Goal: Task Accomplishment & Management: Complete application form

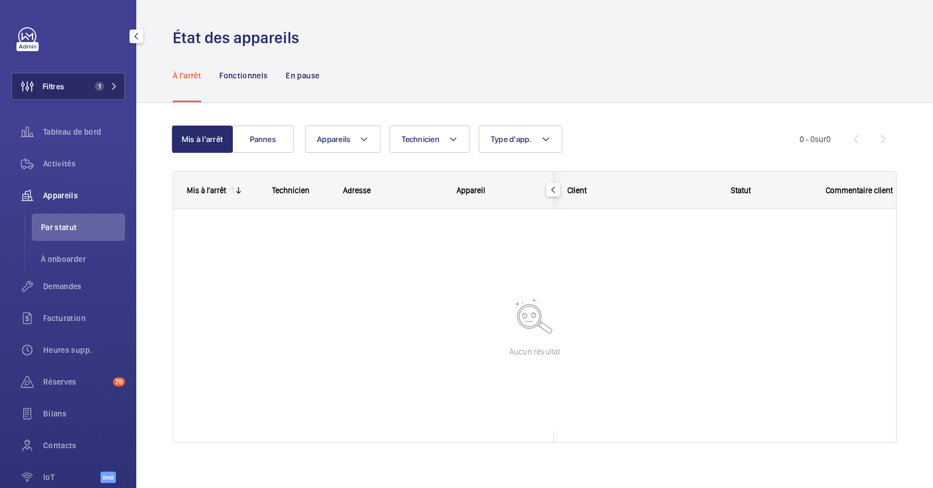
click at [90, 82] on span "1" at bounding box center [97, 86] width 14 height 9
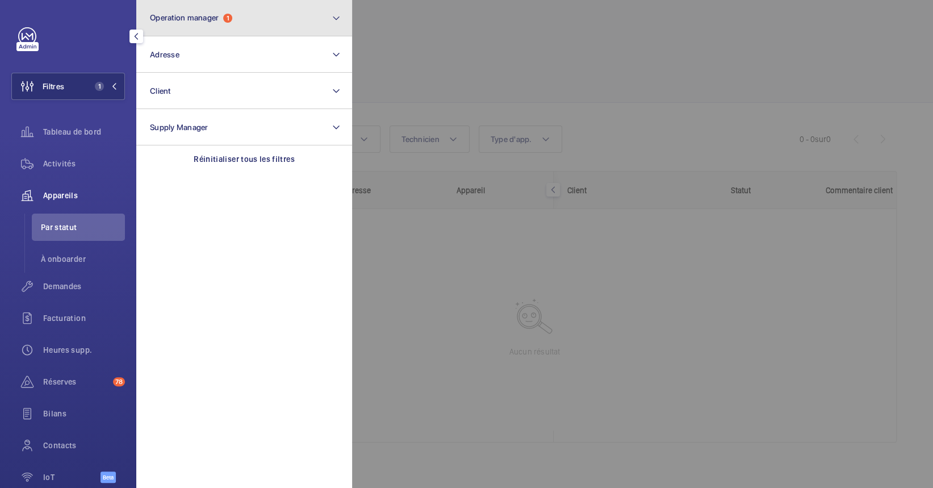
click at [193, 15] on span "Operation manager" at bounding box center [184, 17] width 69 height 9
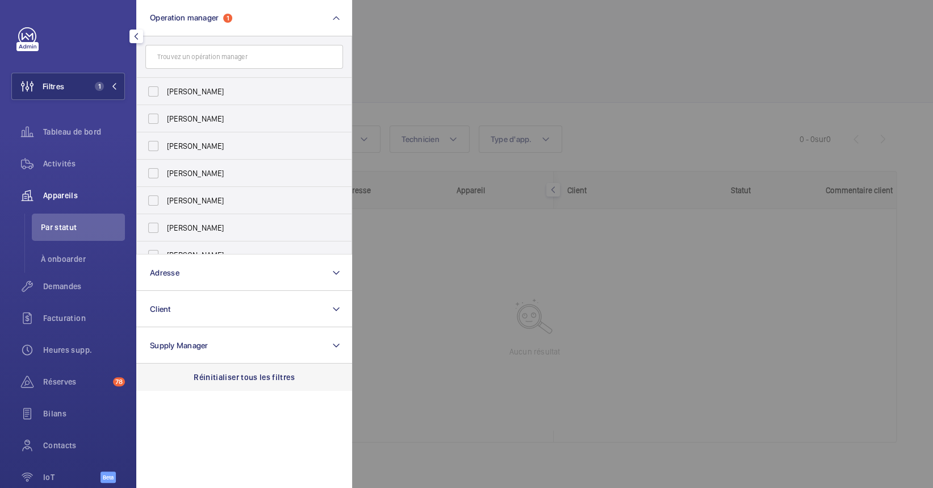
click at [218, 377] on p "Réinitialiser tous les filtres" at bounding box center [244, 376] width 101 height 11
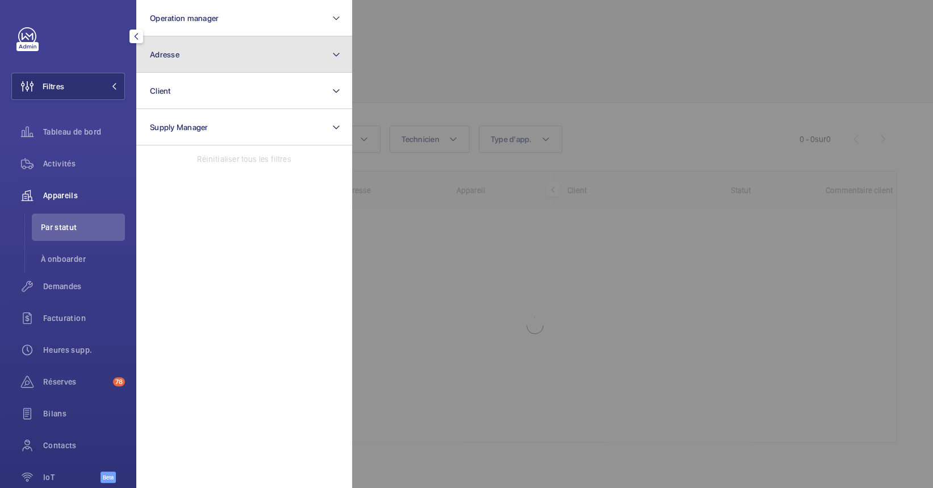
click at [248, 62] on button "Adresse" at bounding box center [244, 54] width 216 height 36
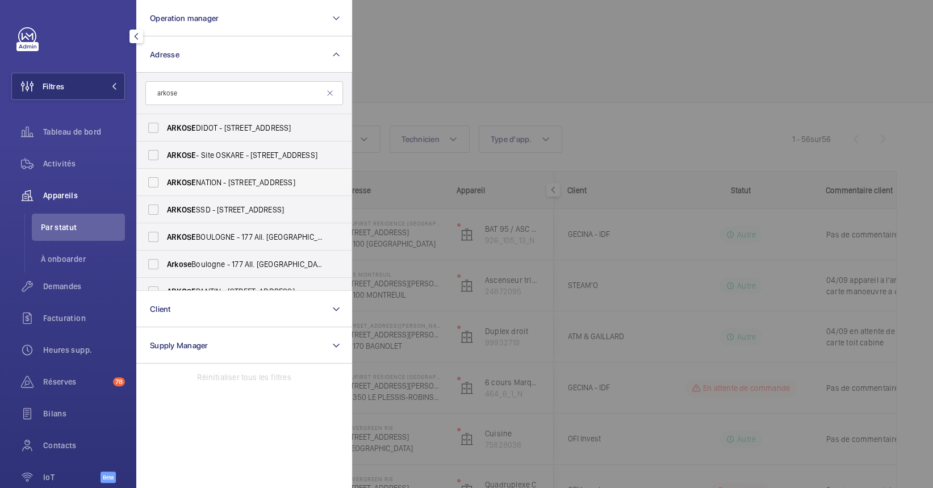
type input "arkose"
click at [225, 185] on span "ARKOSE NATION - [STREET_ADDRESS]" at bounding box center [245, 182] width 156 height 11
click at [165, 185] on input "ARKOSE NATION - [STREET_ADDRESS]" at bounding box center [153, 182] width 23 height 23
checkbox input "true"
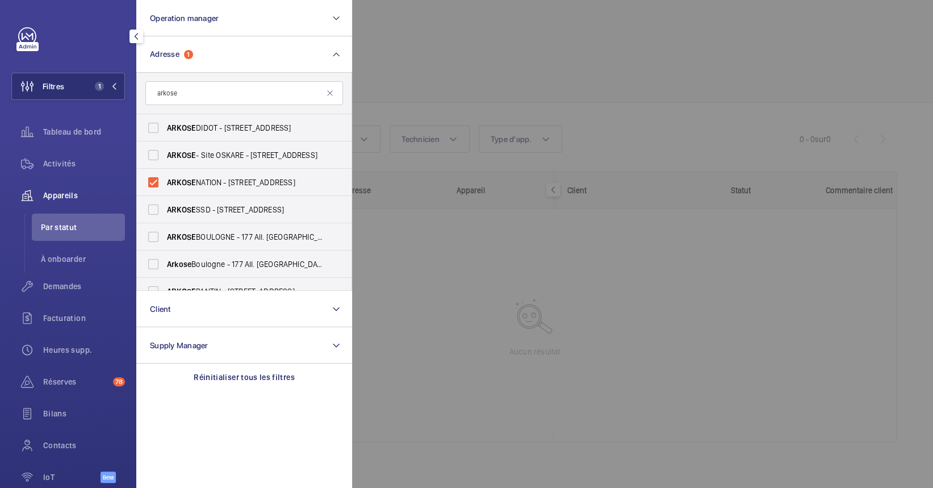
click at [641, 94] on div at bounding box center [818, 244] width 933 height 488
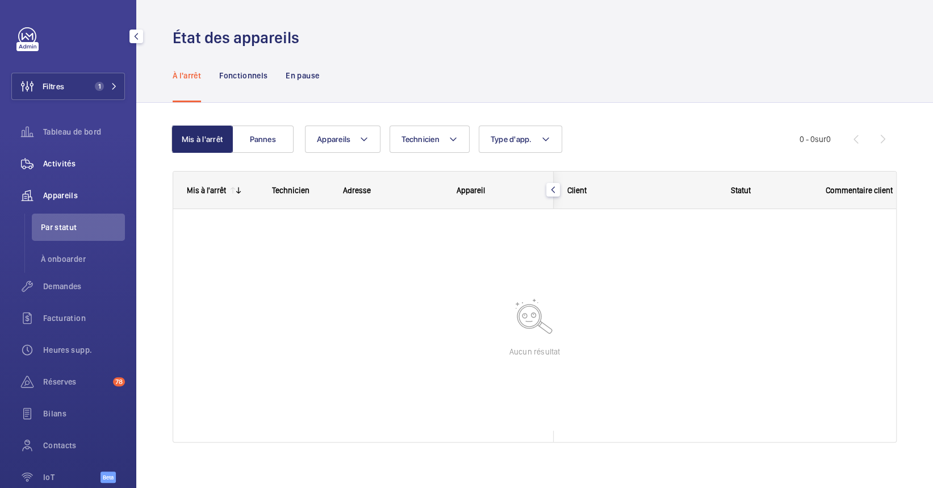
click at [75, 173] on div "Activités" at bounding box center [68, 163] width 114 height 27
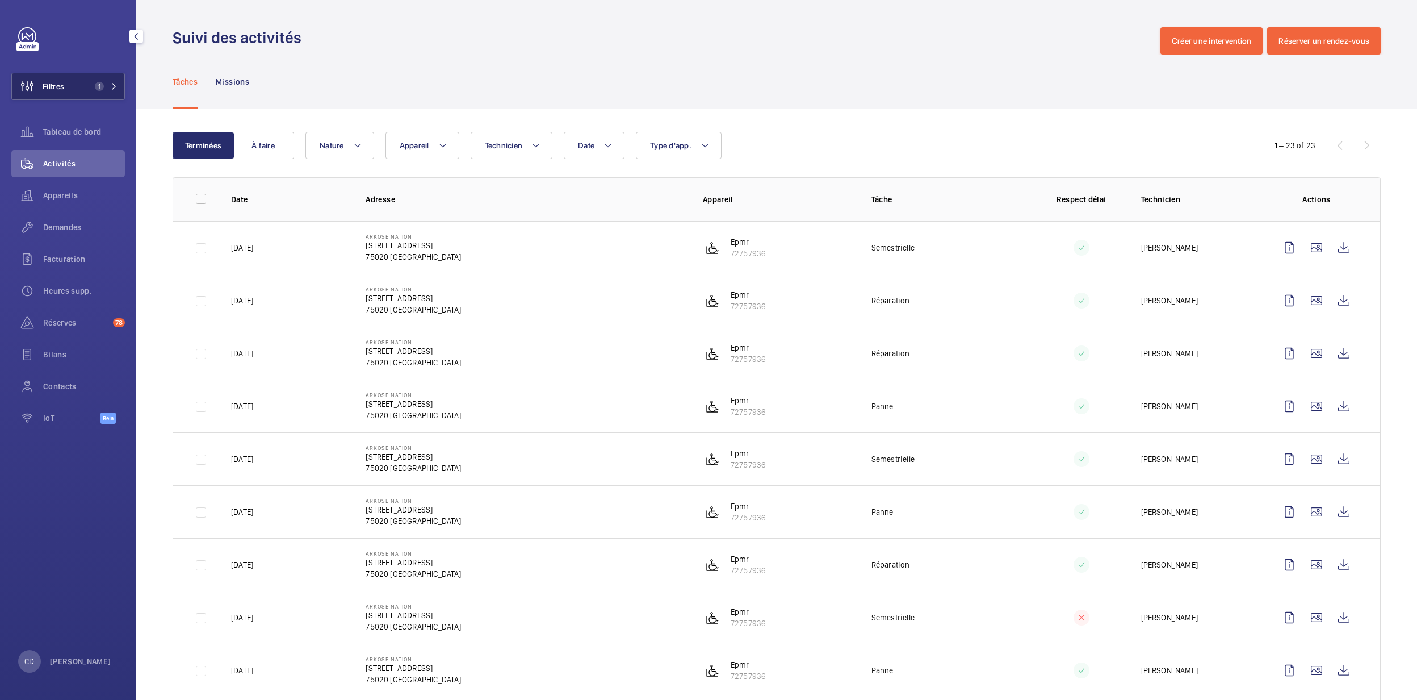
click at [80, 89] on button "Filtres 1" at bounding box center [68, 86] width 114 height 27
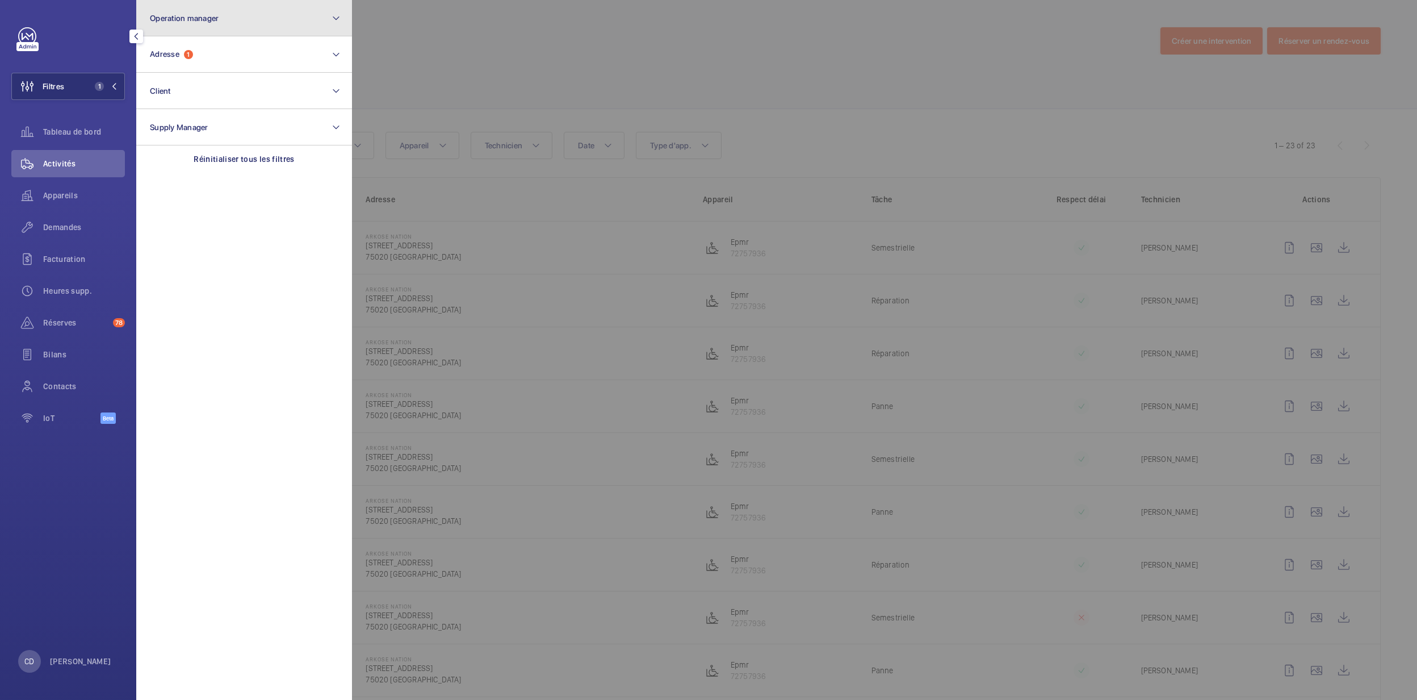
click at [241, 23] on button "Operation manager" at bounding box center [244, 18] width 216 height 36
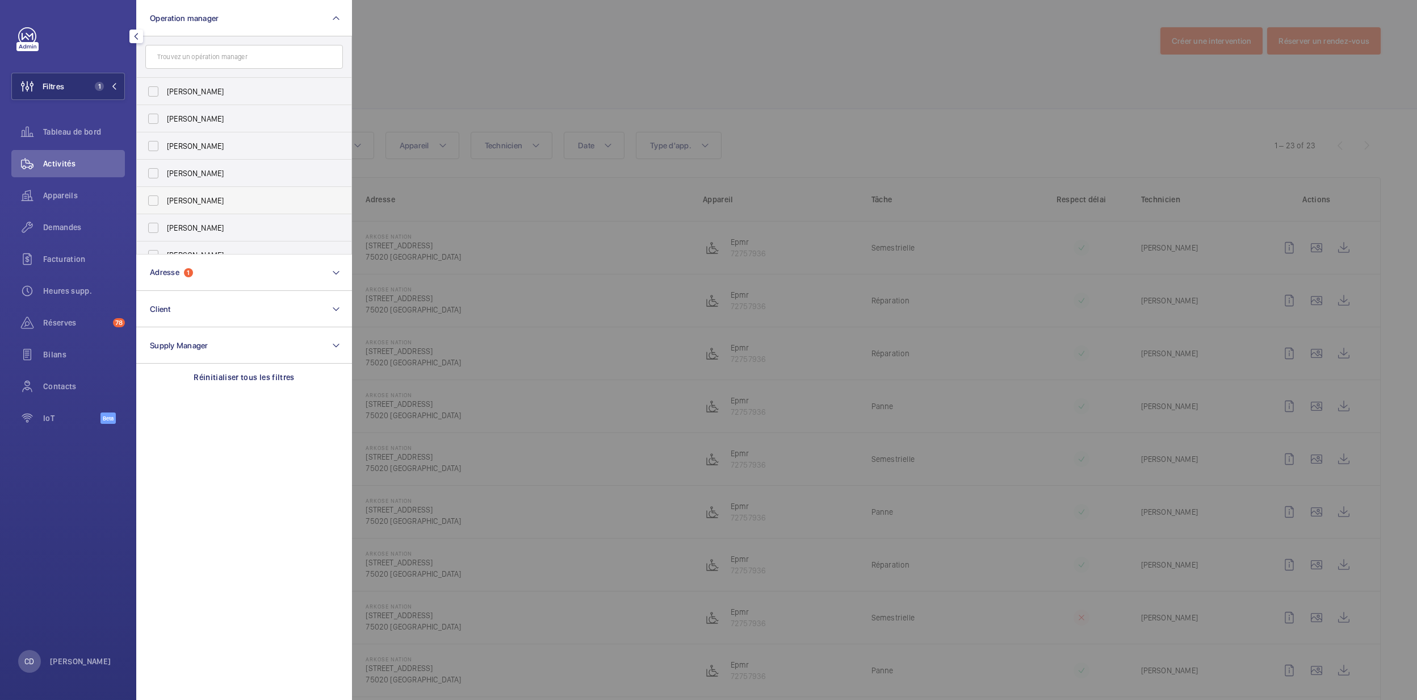
scroll to position [41, 0]
click at [207, 169] on label "[PERSON_NAME]" at bounding box center [236, 158] width 198 height 27
click at [165, 169] on input "[PERSON_NAME]" at bounding box center [153, 159] width 23 height 23
checkbox input "true"
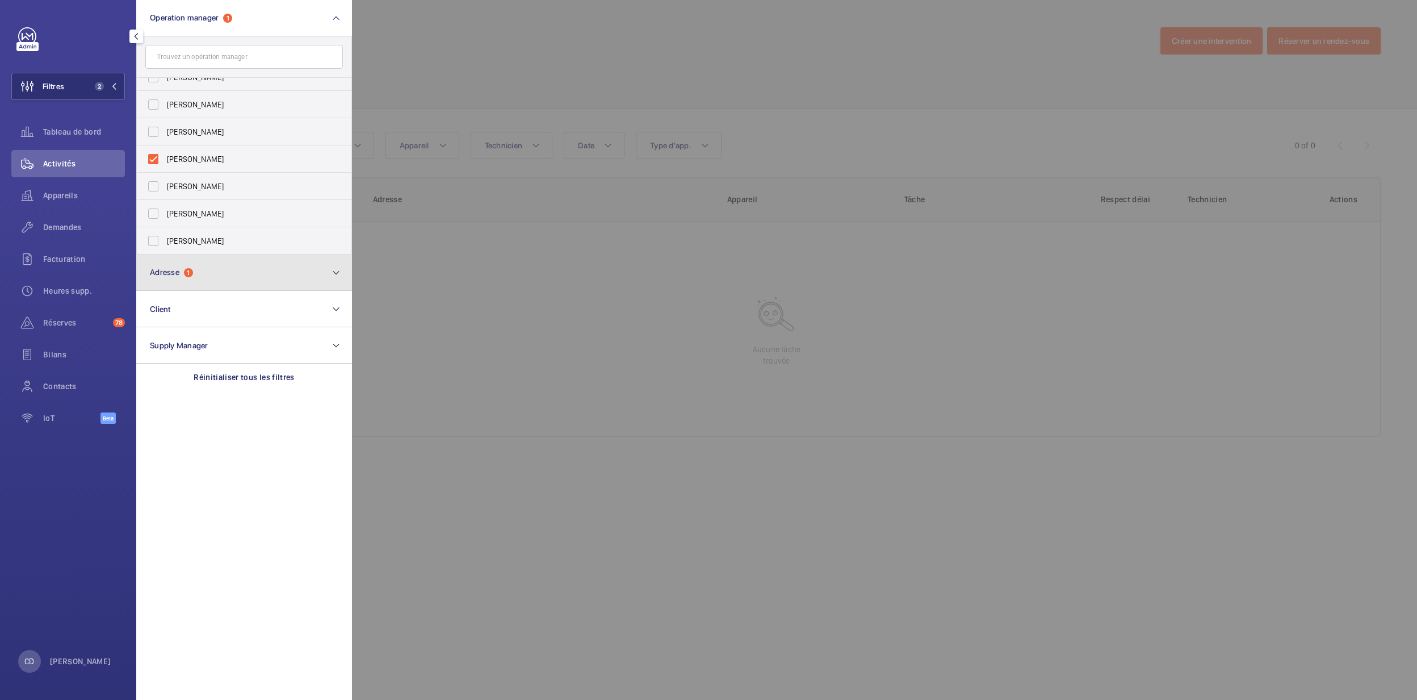
click at [266, 277] on button "Adresse 1" at bounding box center [244, 272] width 216 height 36
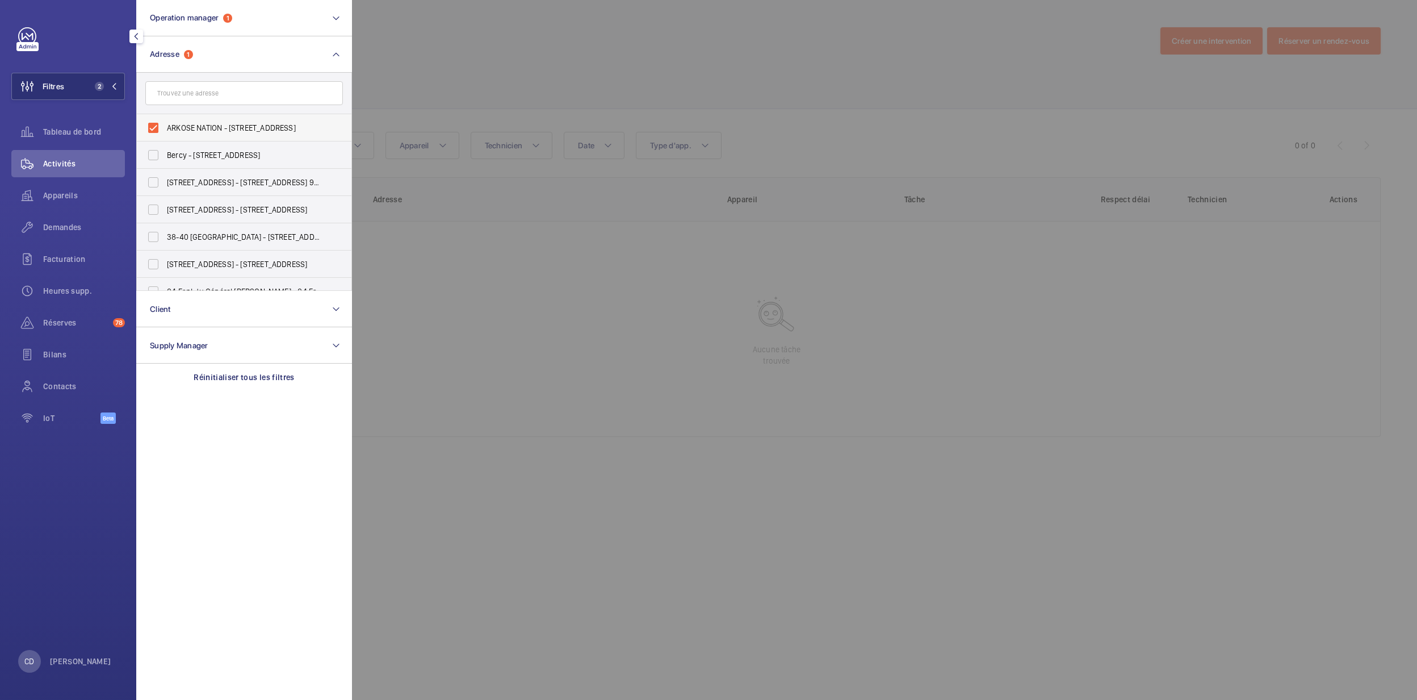
click at [237, 128] on span "ARKOSE NATION - [STREET_ADDRESS]" at bounding box center [245, 127] width 156 height 11
click at [165, 128] on input "ARKOSE NATION - [STREET_ADDRESS]" at bounding box center [153, 127] width 23 height 23
checkbox input "false"
click at [246, 101] on input "text" at bounding box center [244, 93] width 198 height 24
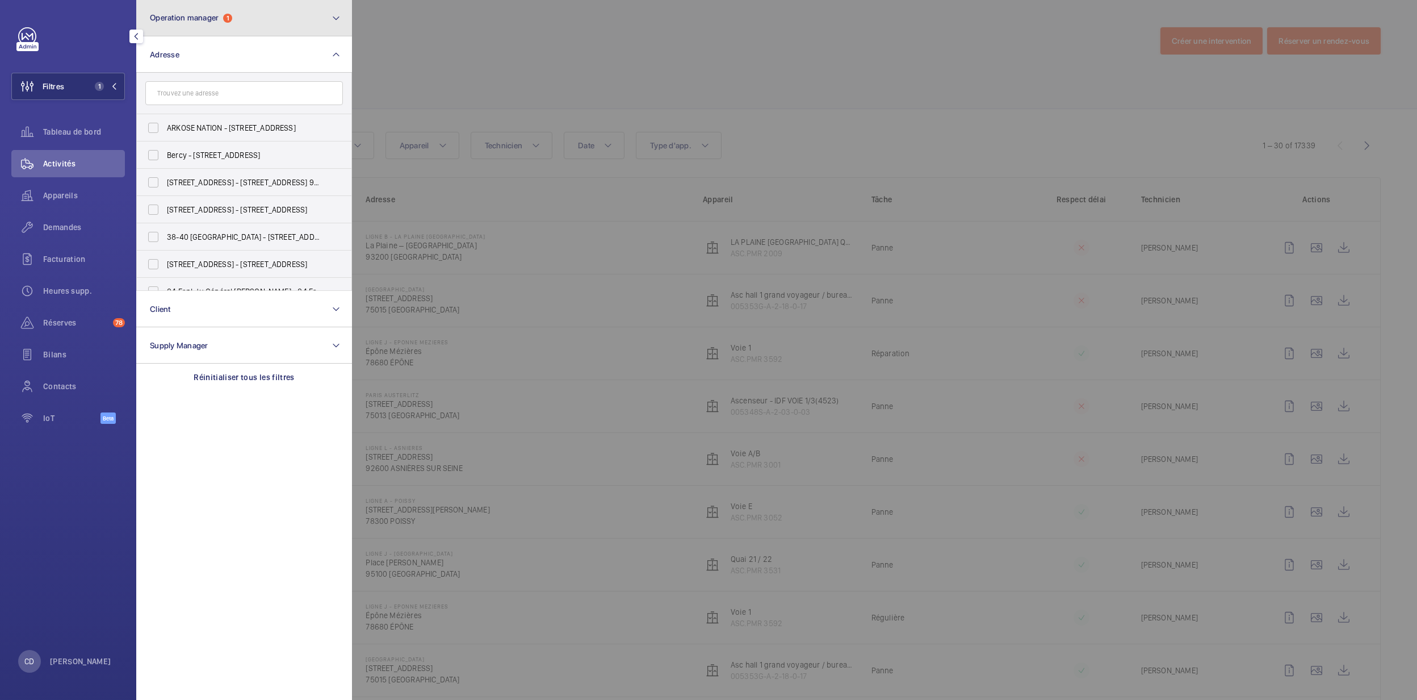
click at [241, 1] on button "Operation manager 1" at bounding box center [244, 18] width 216 height 36
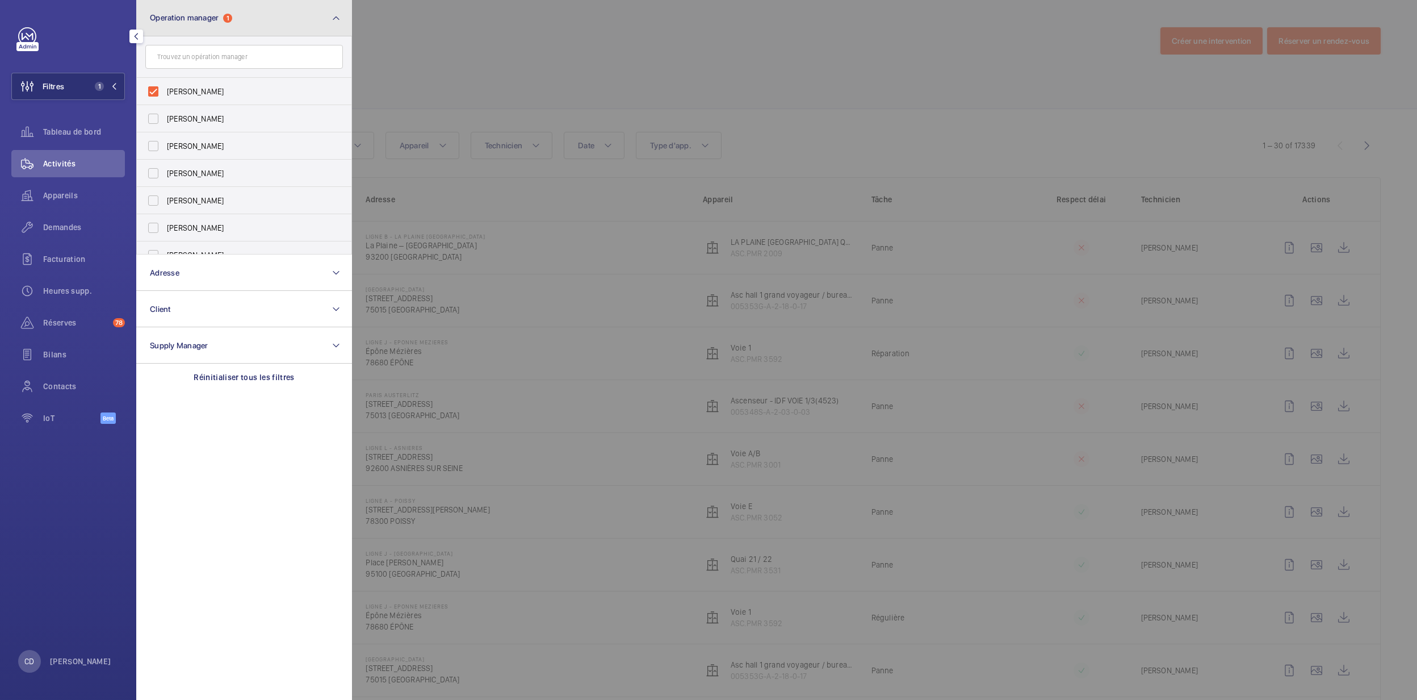
click at [234, 26] on button "Operation manager 1" at bounding box center [244, 18] width 216 height 36
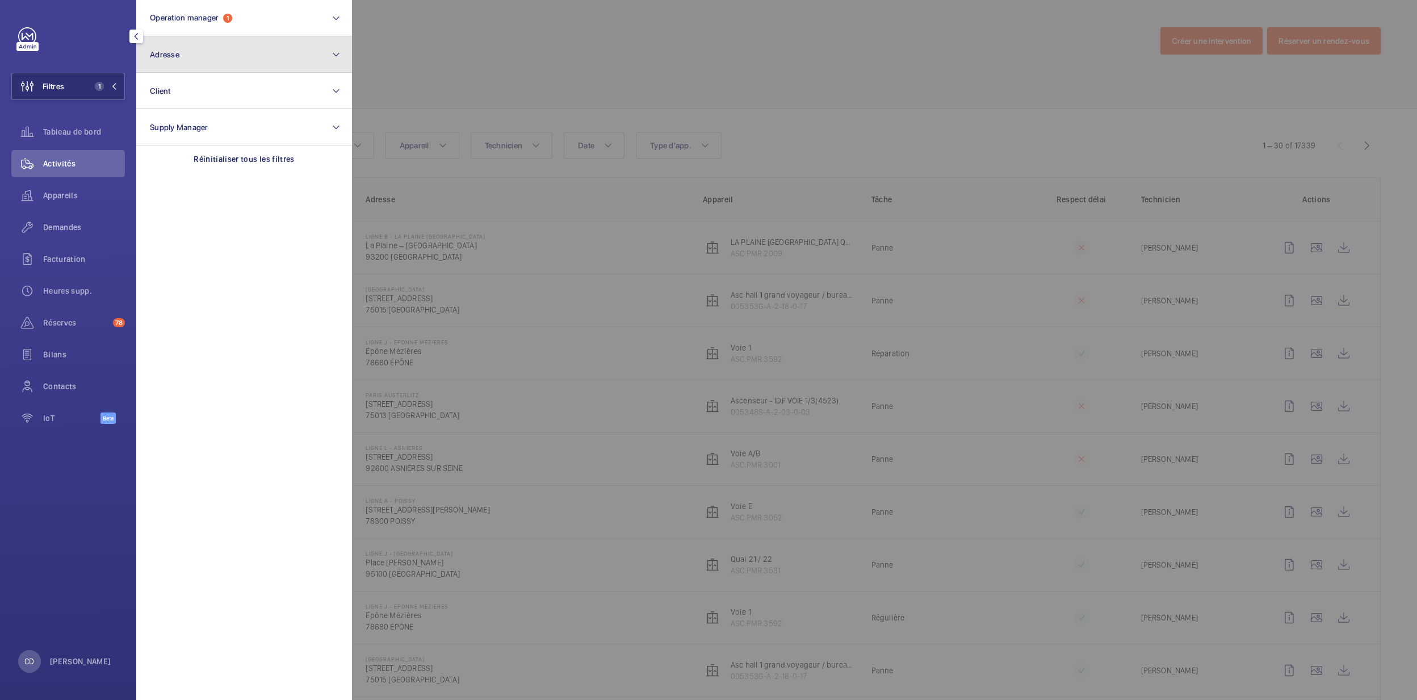
click at [214, 70] on button "Adresse" at bounding box center [244, 54] width 216 height 36
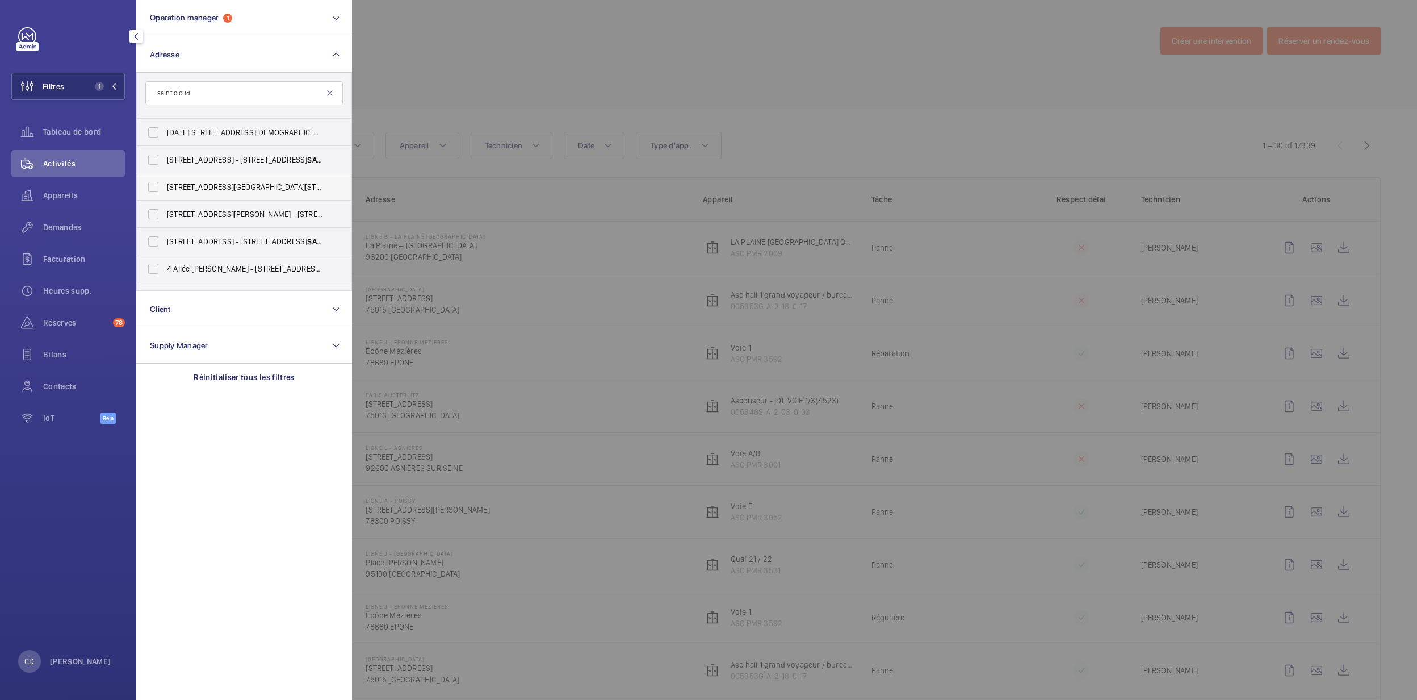
scroll to position [51, 0]
type input "s"
click at [57, 220] on div "Demandes" at bounding box center [68, 227] width 114 height 27
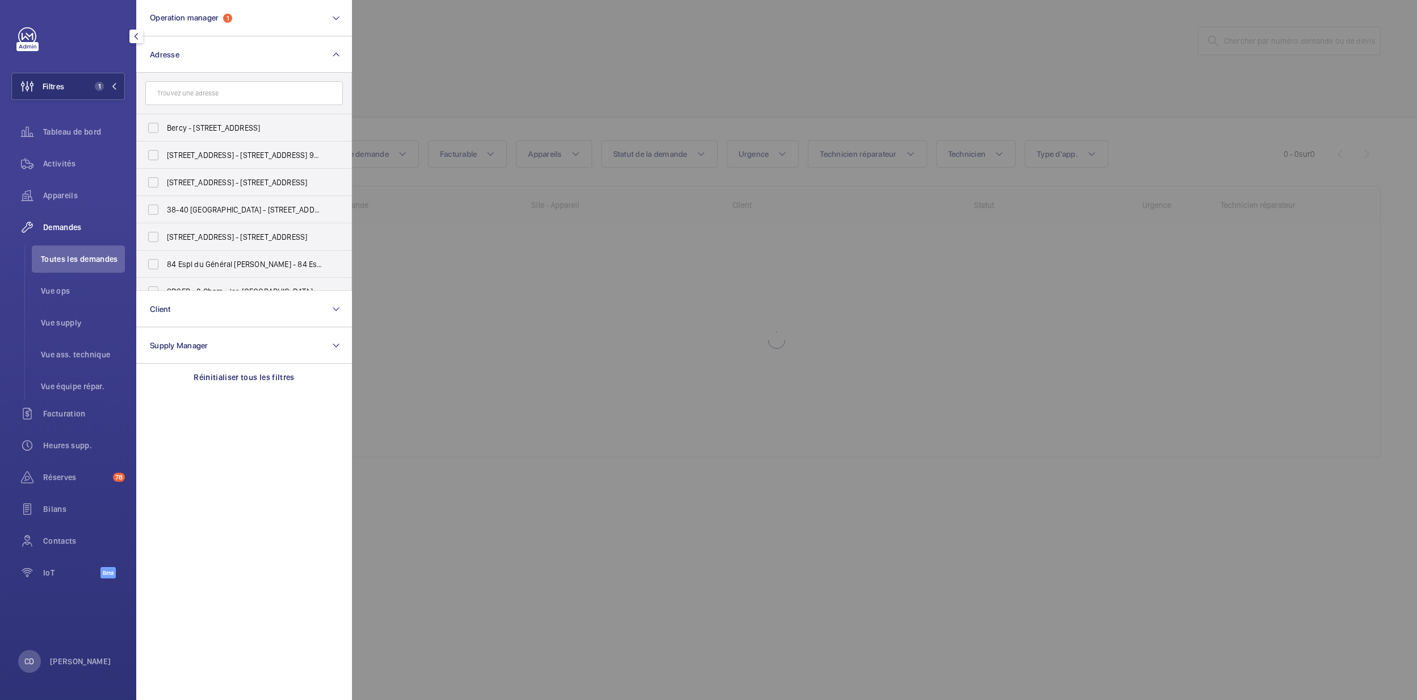
click at [558, 151] on div at bounding box center [1060, 350] width 1417 height 700
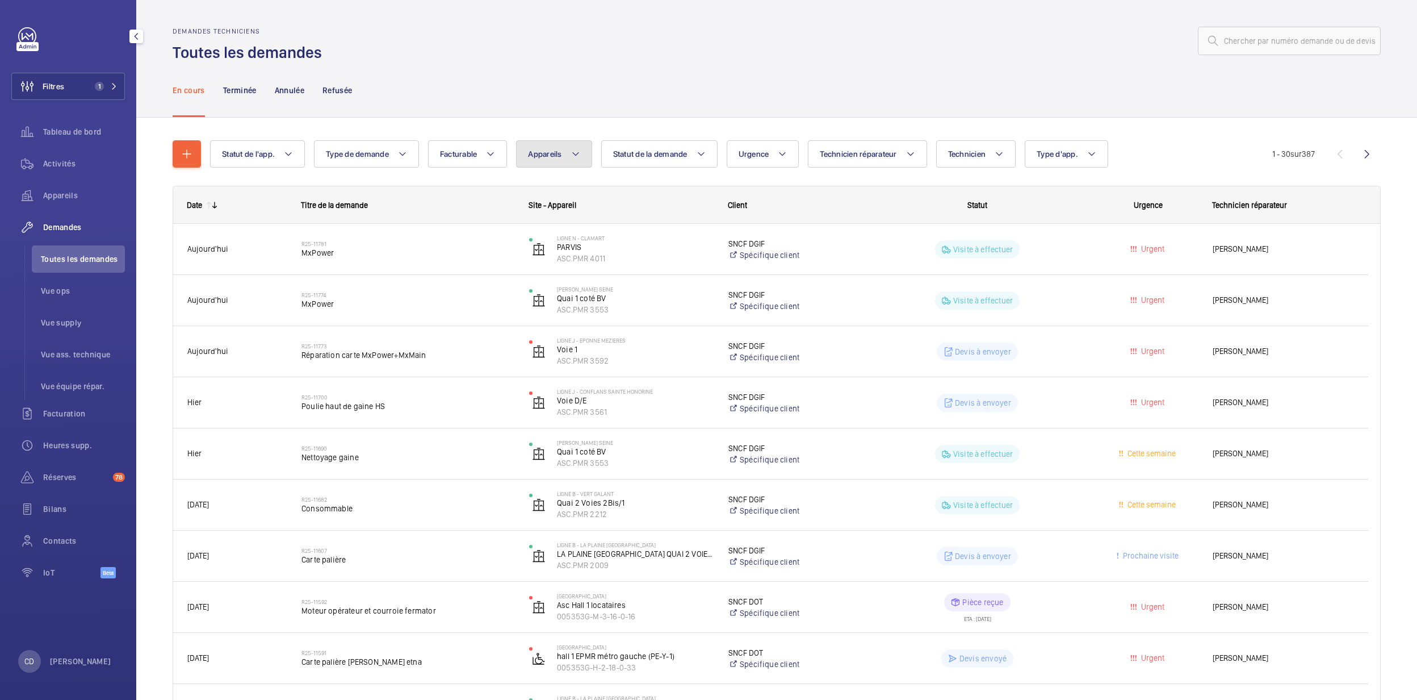
click at [558, 151] on span "Appareils" at bounding box center [545, 153] width 34 height 9
type input "ASC.PMR 3200"
click at [597, 261] on span "Souterrain, ASC.PMR 3200" at bounding box center [636, 257] width 132 height 11
click at [552, 261] on input "Souterrain, ASC.PMR 3200" at bounding box center [540, 257] width 23 height 23
checkbox input "true"
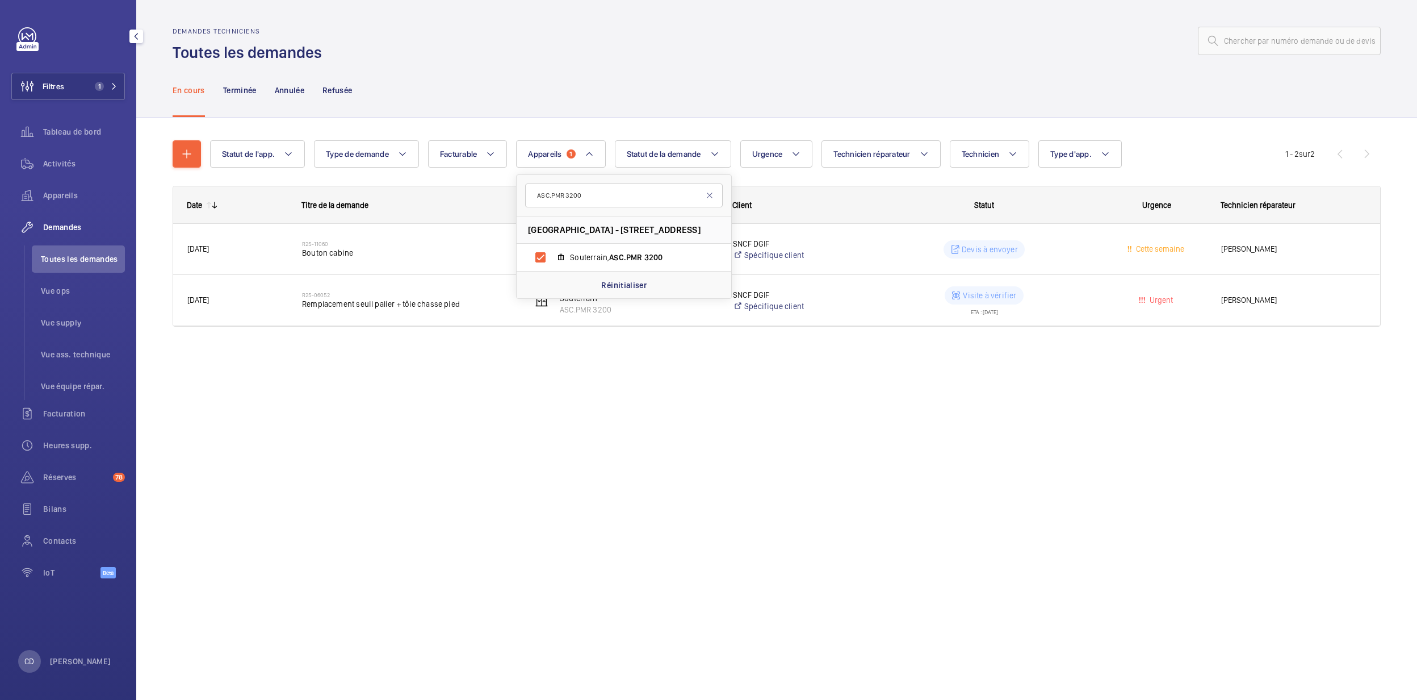
click at [467, 448] on div "Demandes techniciens Toutes les demandes En cours Terminée Annulée Refusée Stat…" at bounding box center [776, 350] width 1281 height 700
click at [586, 160] on button "Appareils 1" at bounding box center [560, 153] width 89 height 27
click at [594, 195] on input "text" at bounding box center [624, 195] width 198 height 24
type input "clichy"
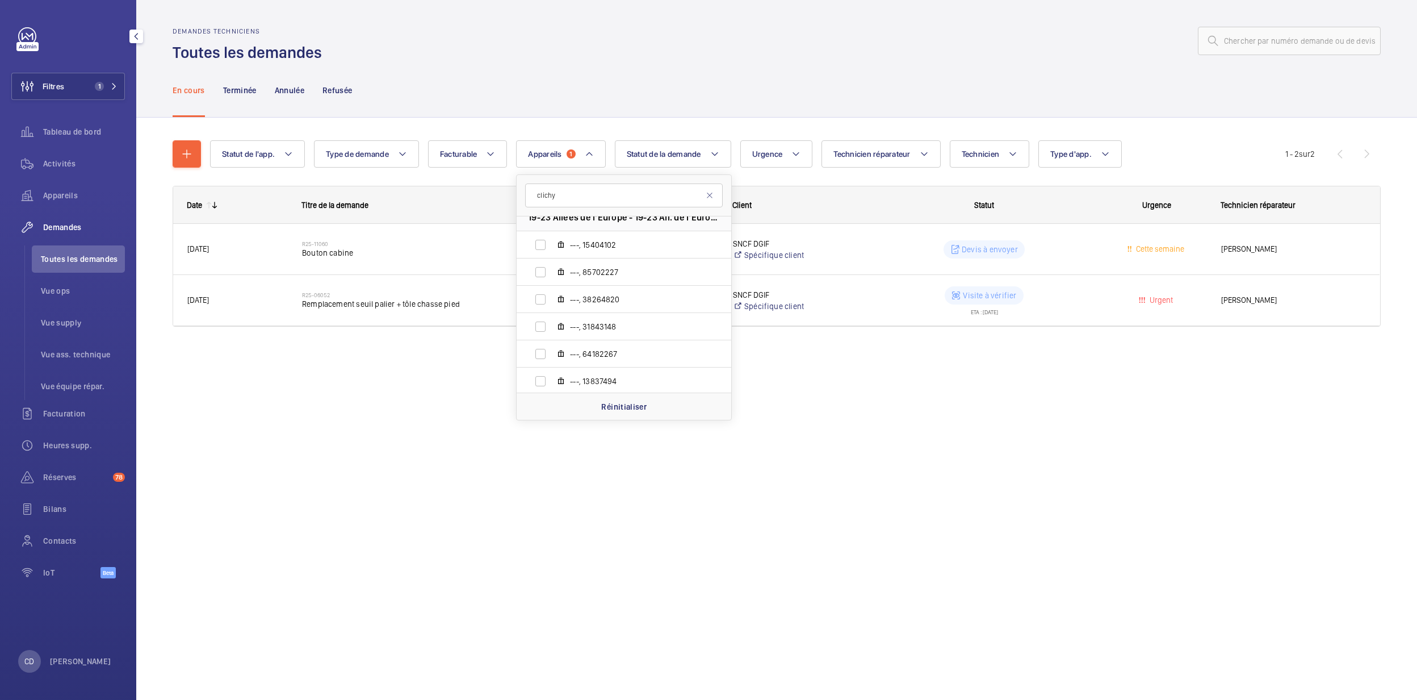
click at [907, 450] on div "Demandes techniciens Toutes les demandes En cours Terminée Annulée Refusée Stat…" at bounding box center [776, 350] width 1281 height 700
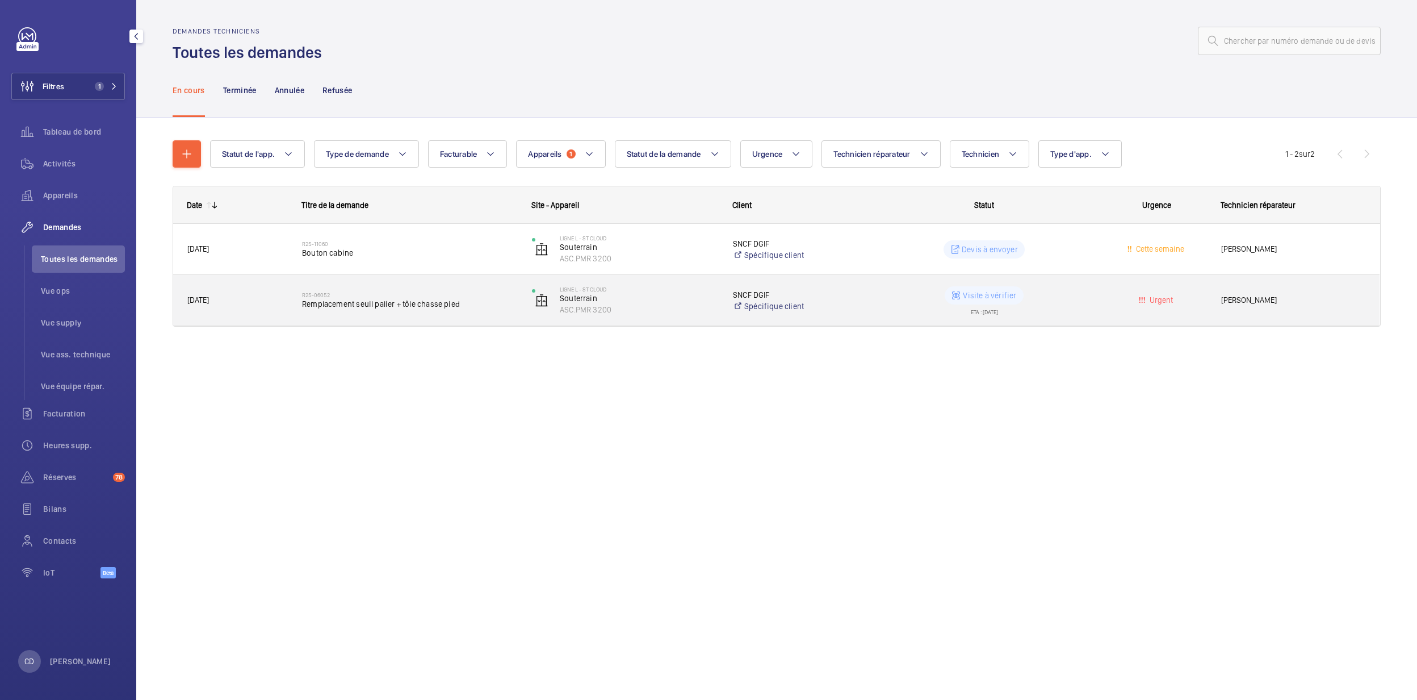
click at [932, 323] on div "Visite à vérifier ETA : [DATE]" at bounding box center [977, 300] width 229 height 51
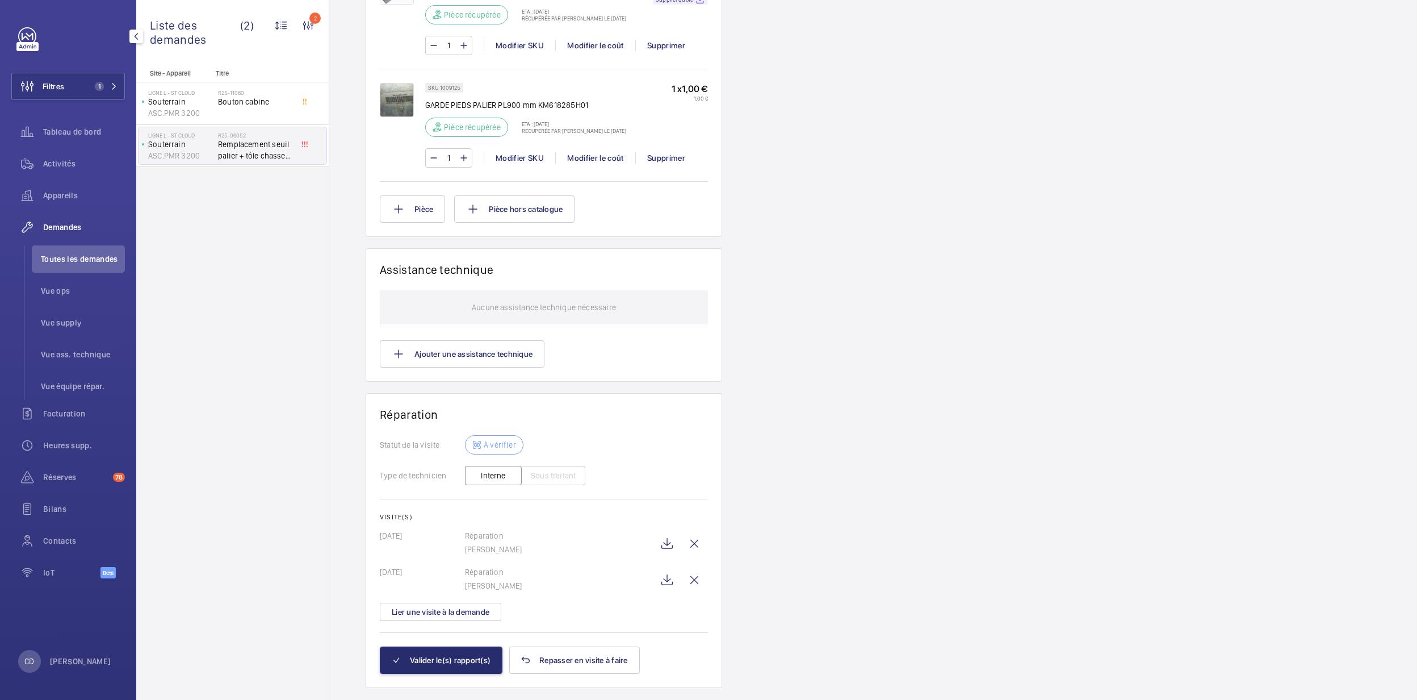
scroll to position [985, 0]
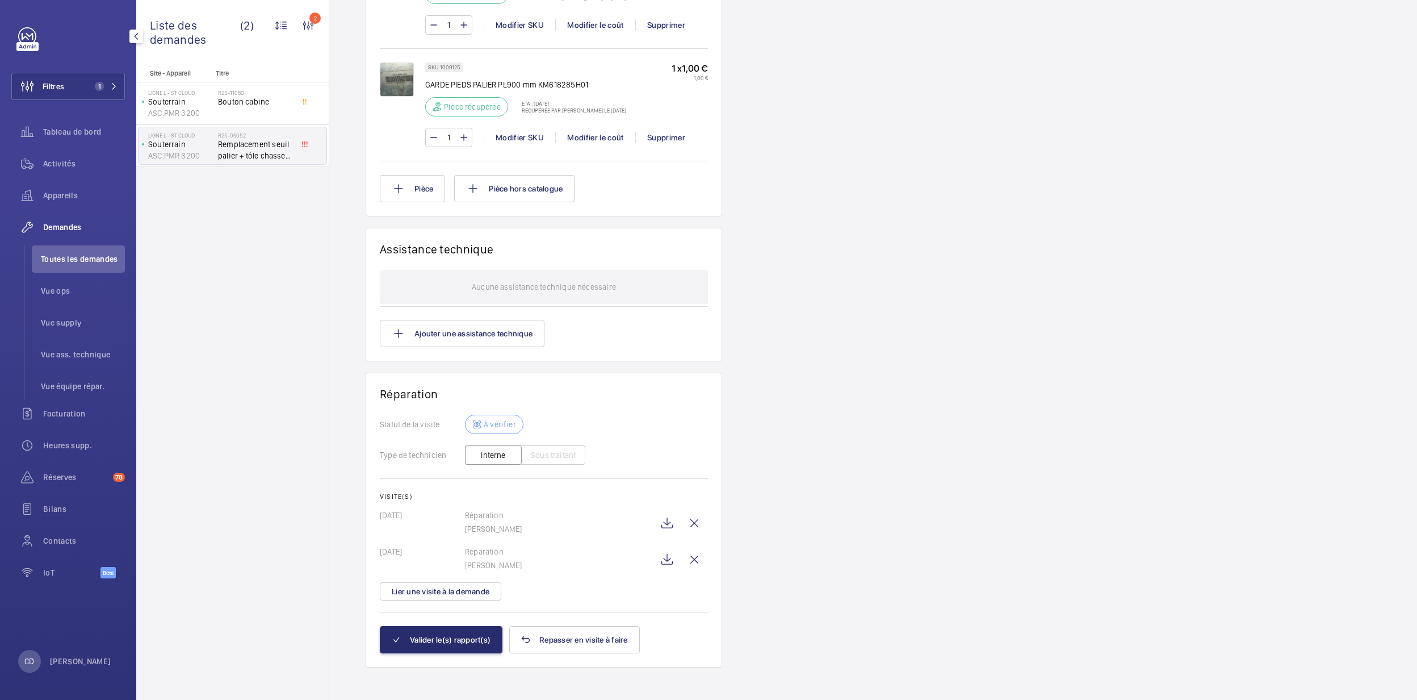
click at [495, 420] on p "À vérifier" at bounding box center [500, 424] width 32 height 11
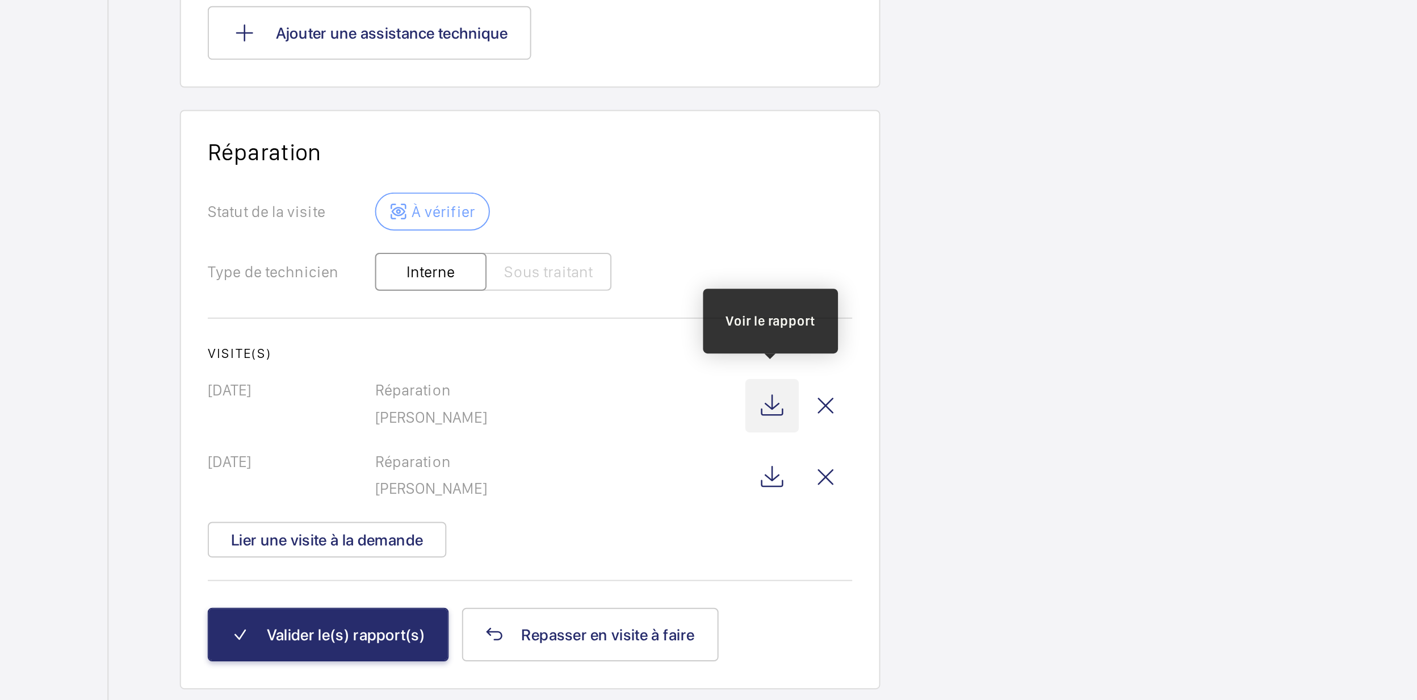
click at [662, 487] on wm-front-icon-button at bounding box center [667, 522] width 27 height 27
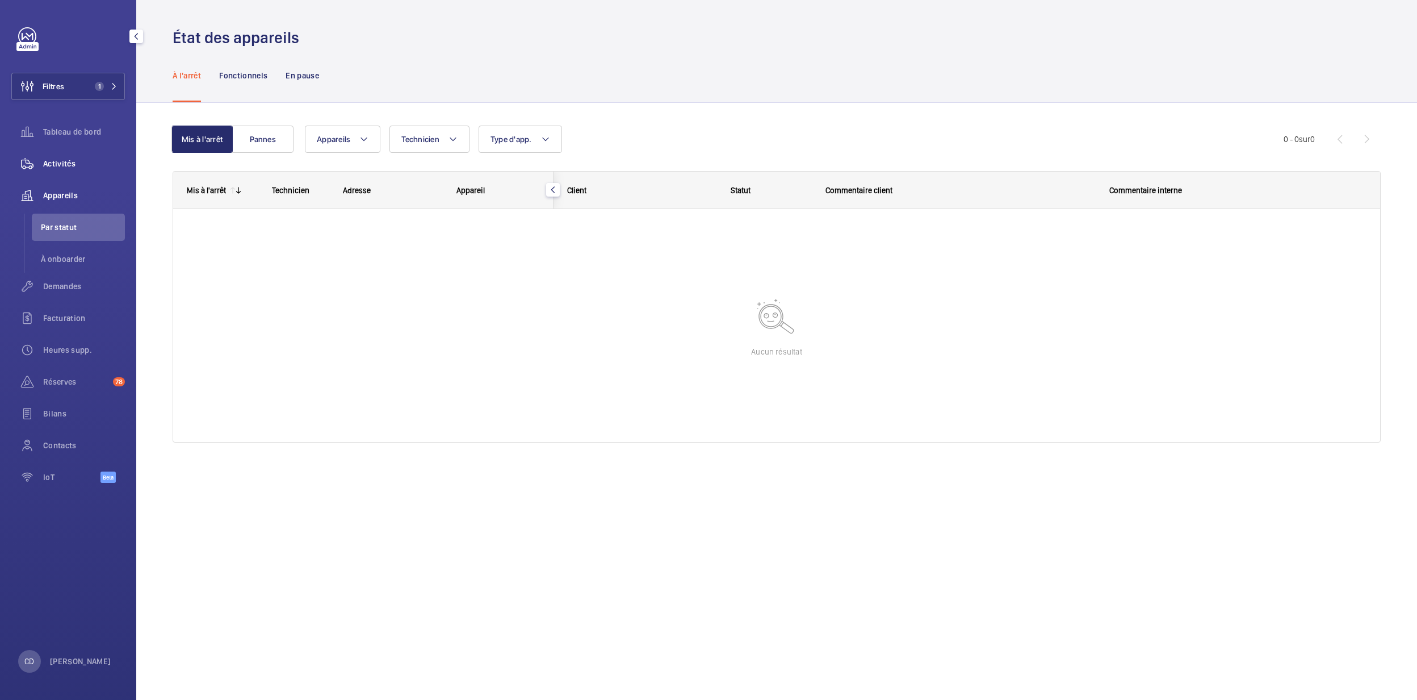
click at [91, 171] on div "Activités" at bounding box center [68, 163] width 114 height 27
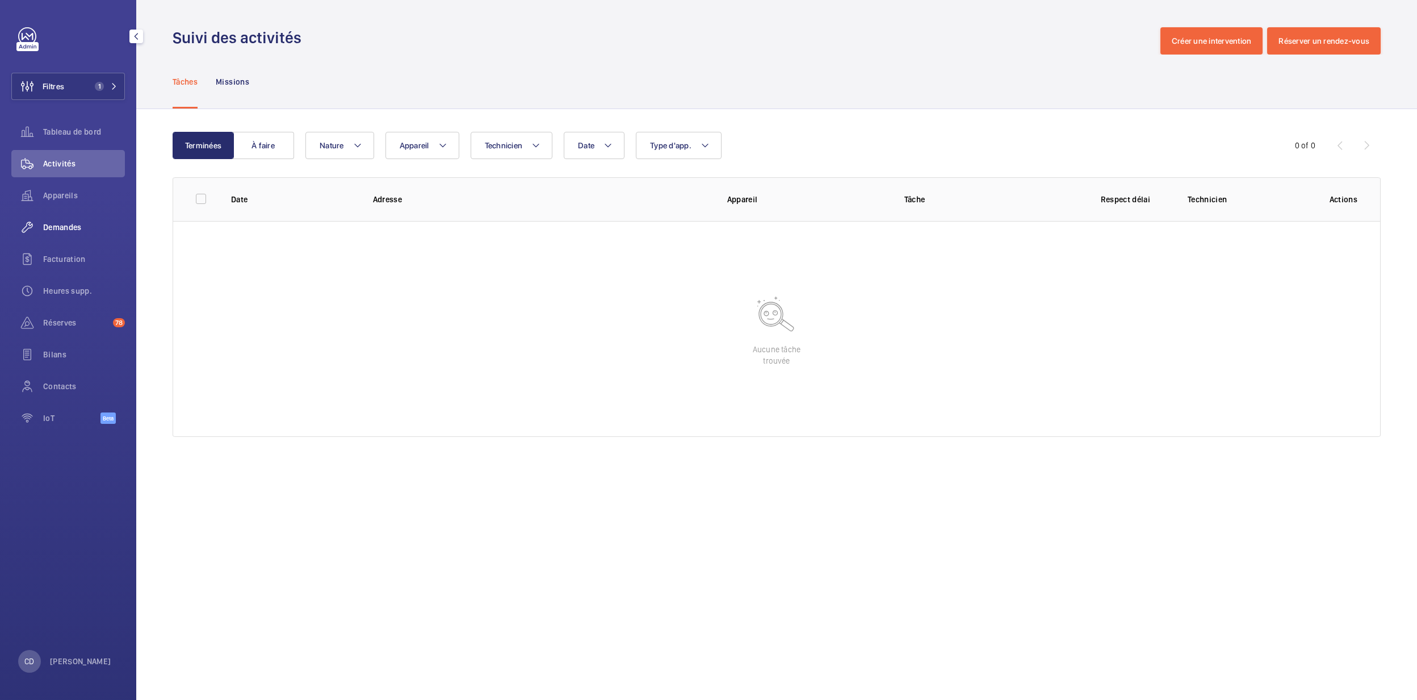
click at [61, 225] on span "Demandes" at bounding box center [84, 226] width 82 height 11
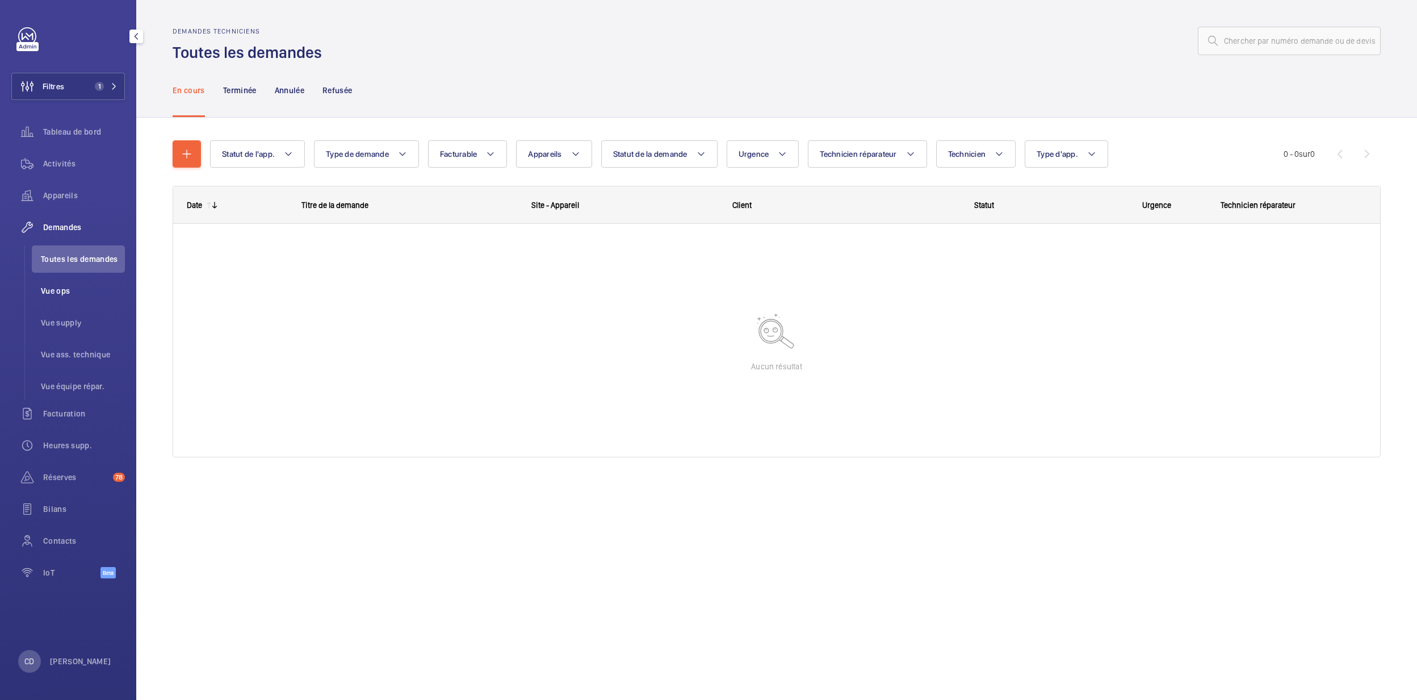
click at [53, 296] on span "Vue ops" at bounding box center [83, 290] width 84 height 11
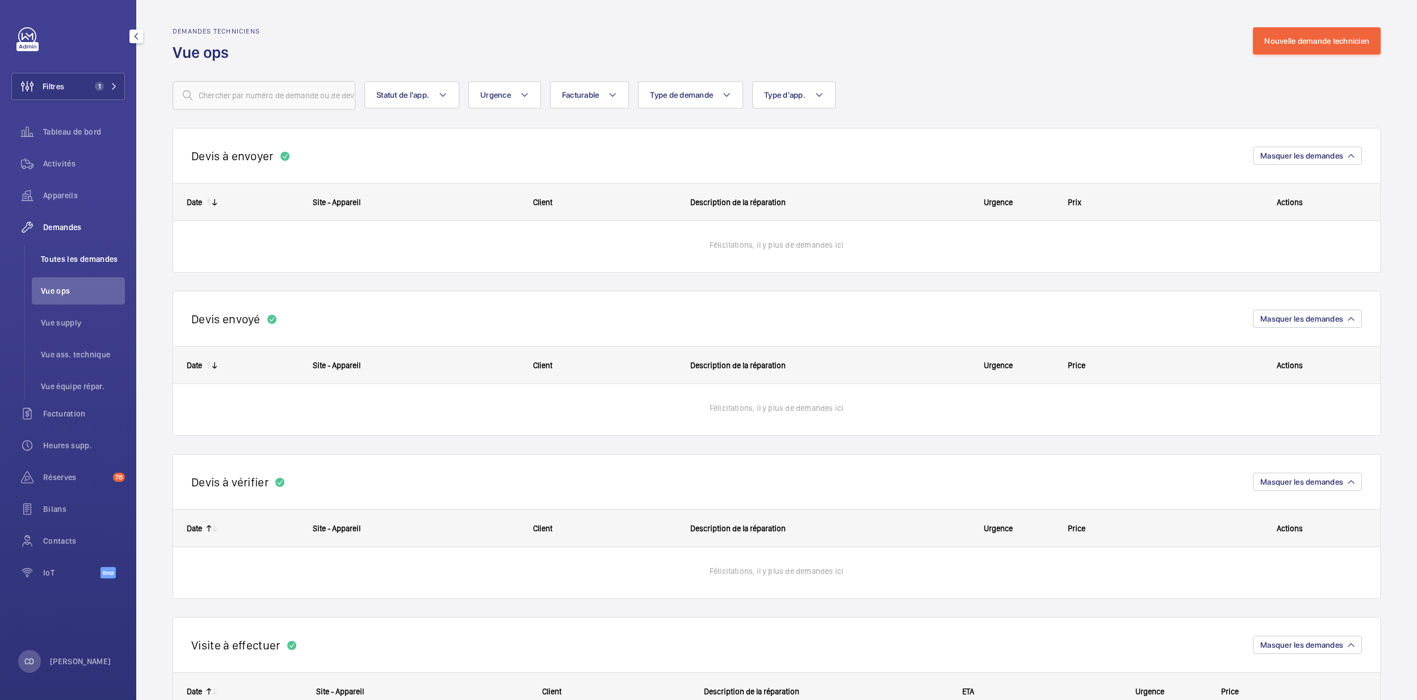
click at [89, 253] on span "Toutes les demandes" at bounding box center [83, 258] width 84 height 11
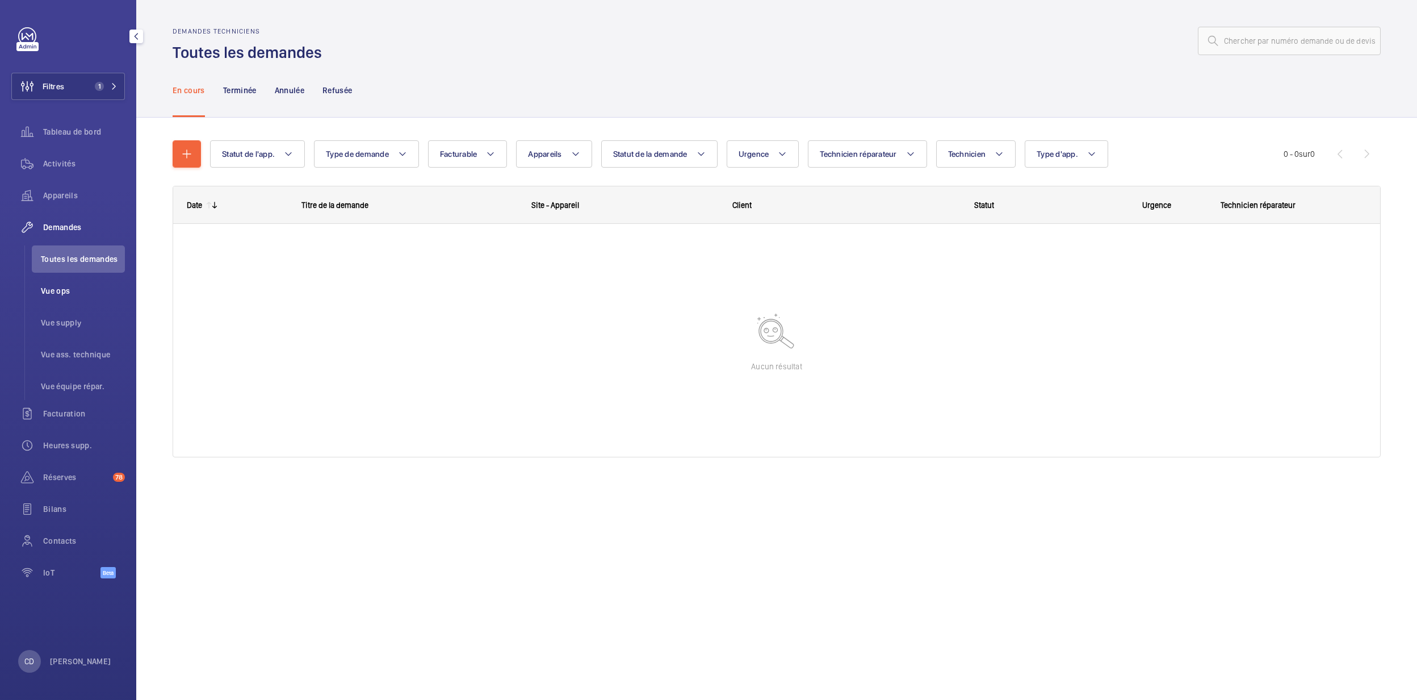
click at [60, 294] on span "Vue ops" at bounding box center [83, 290] width 84 height 11
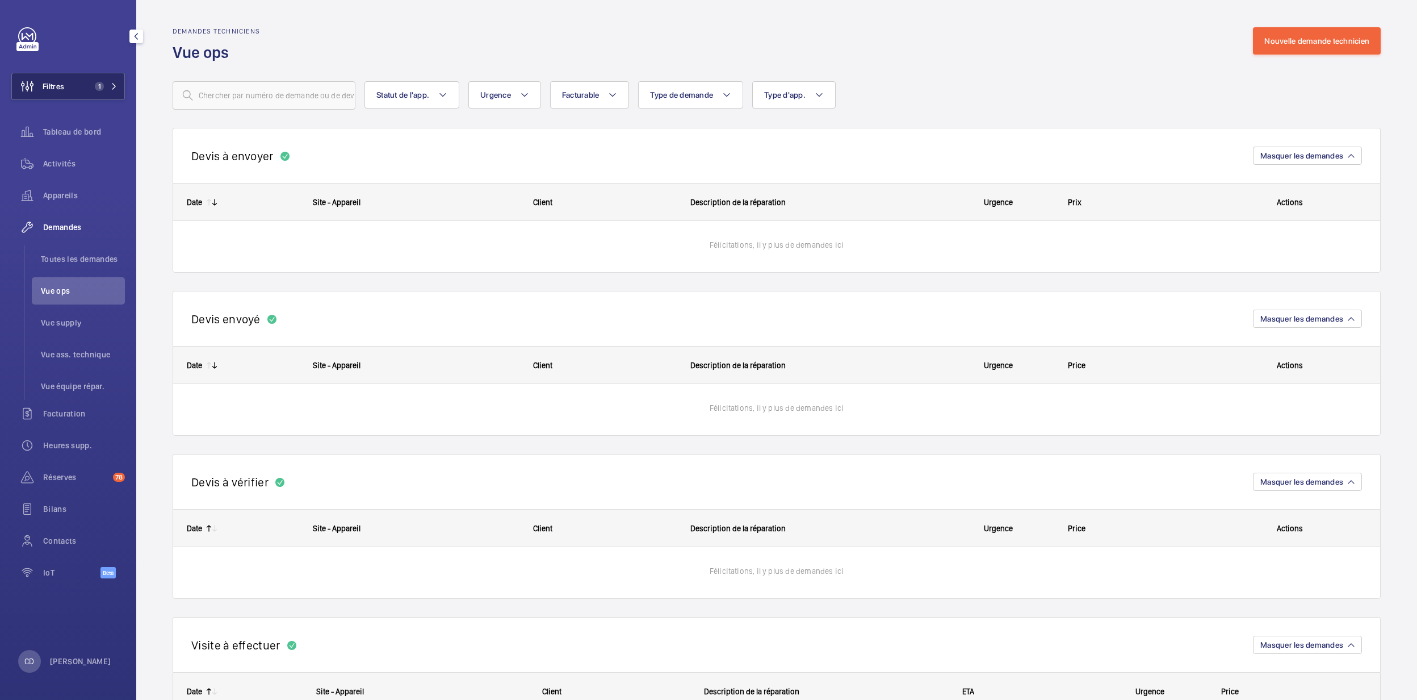
click at [62, 77] on span "Filtres" at bounding box center [38, 86] width 52 height 27
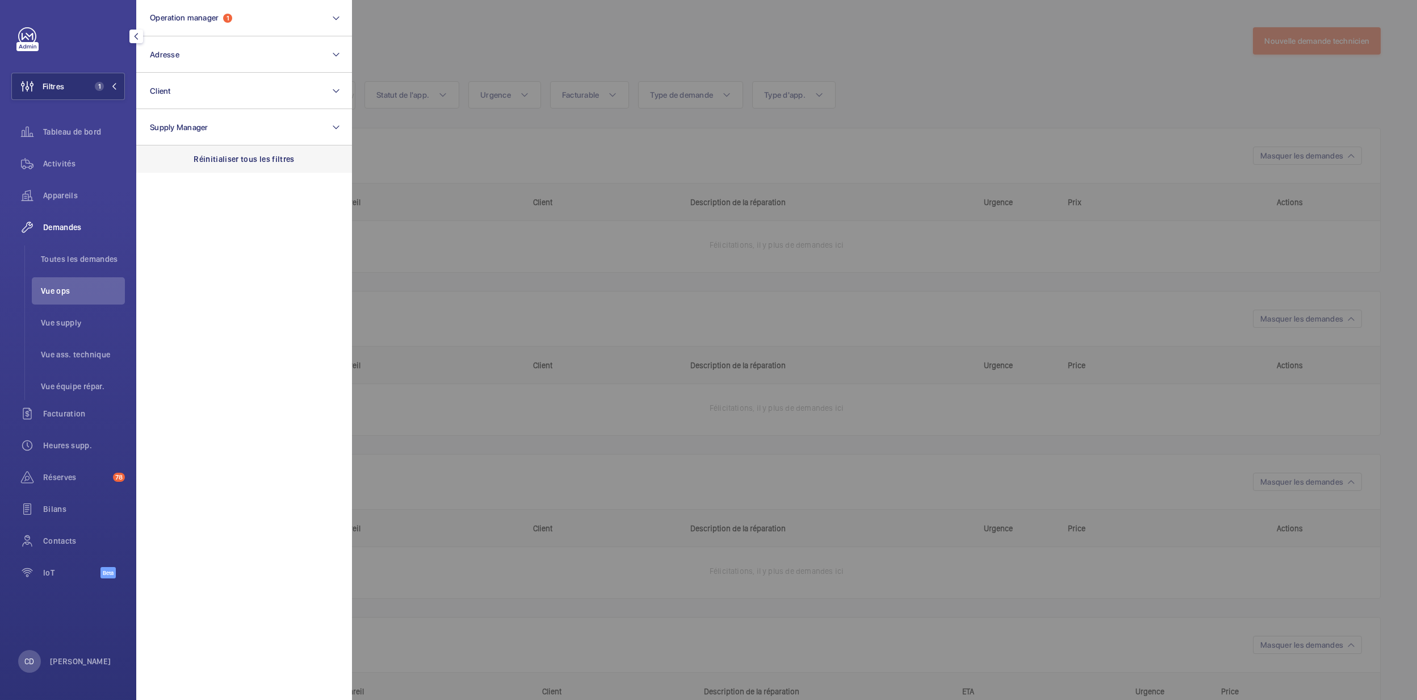
click at [196, 151] on div "Réinitialiser tous les filtres" at bounding box center [244, 158] width 216 height 27
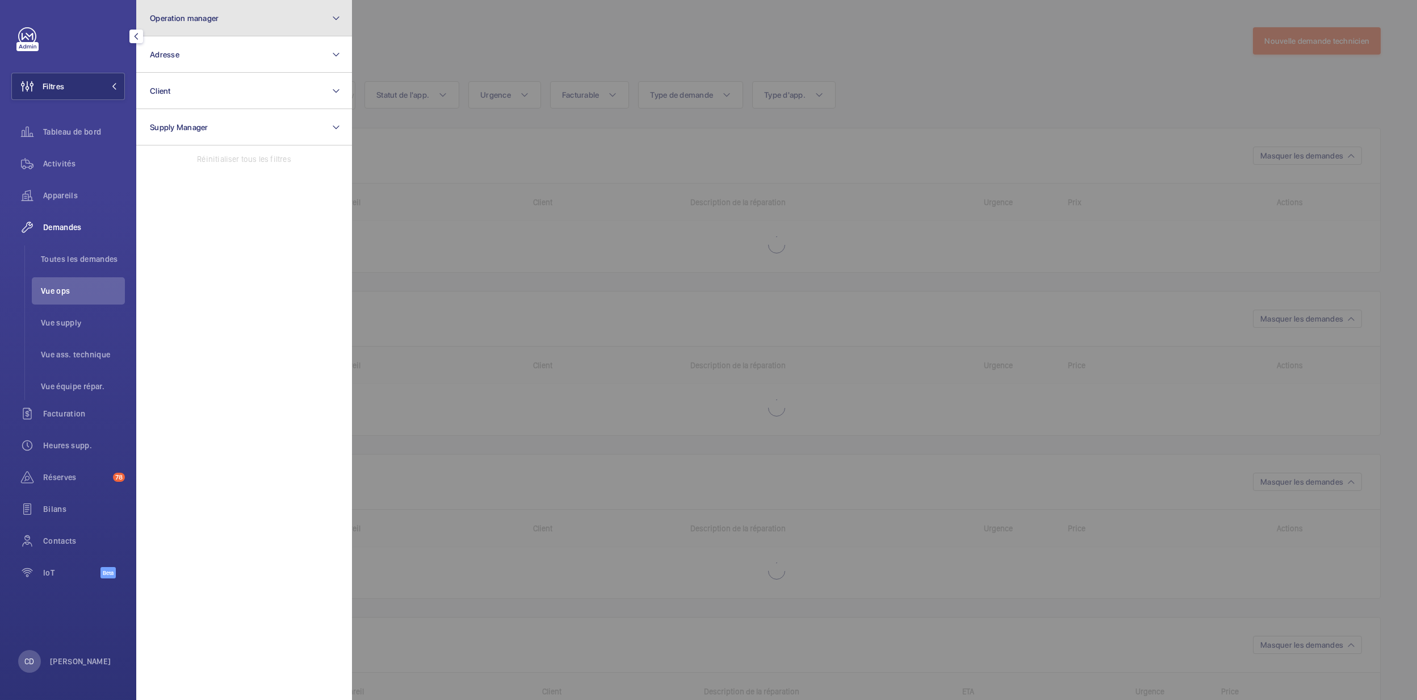
click at [252, 28] on button "Operation manager" at bounding box center [244, 18] width 216 height 36
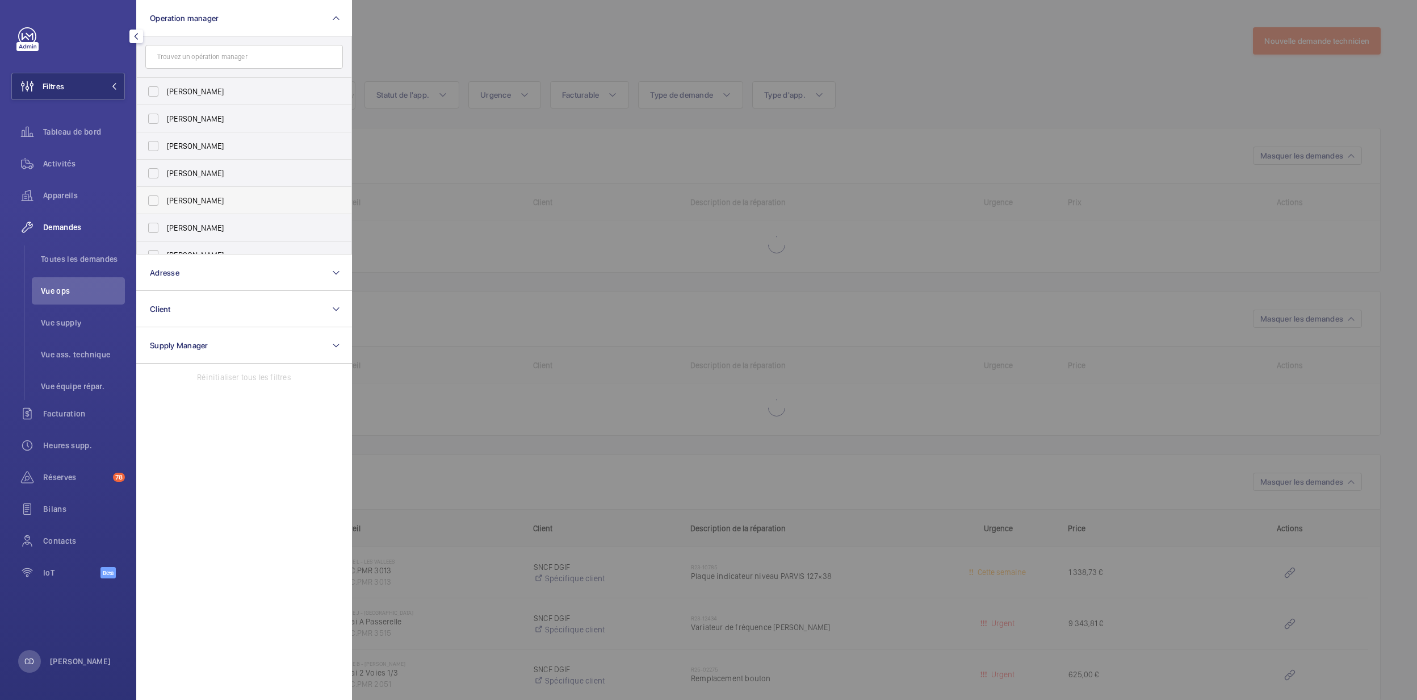
click at [204, 195] on span "[PERSON_NAME]" at bounding box center [245, 200] width 156 height 11
click at [165, 194] on input "[PERSON_NAME]" at bounding box center [153, 200] width 23 height 23
checkbox input "true"
click at [813, 217] on div at bounding box center [1060, 350] width 1417 height 700
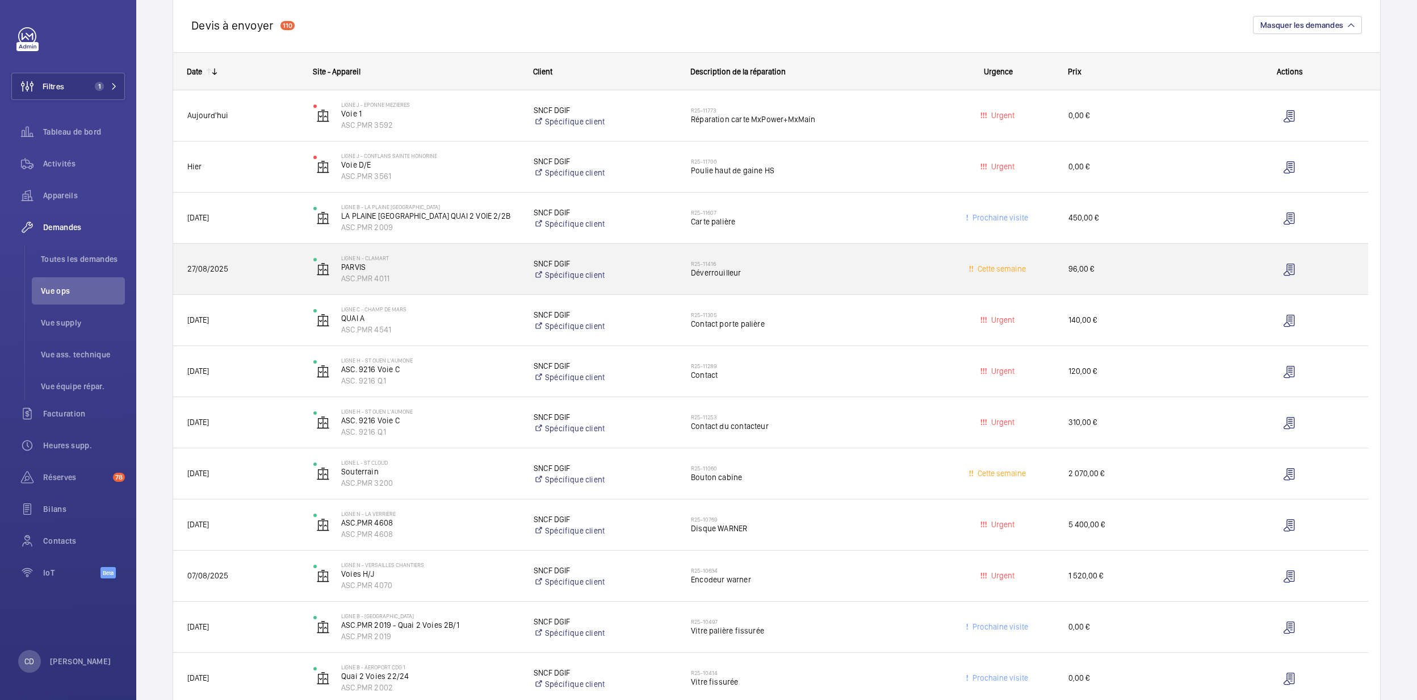
scroll to position [132, 0]
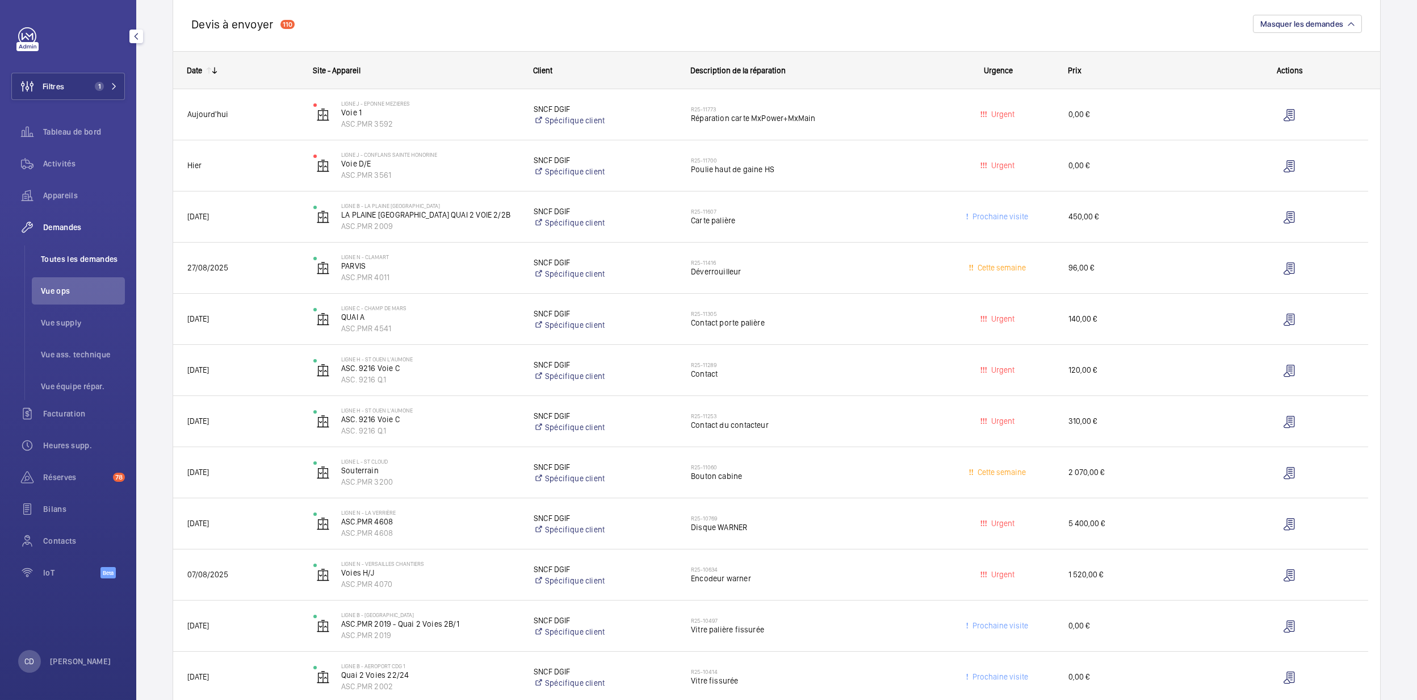
click at [78, 255] on span "Toutes les demandes" at bounding box center [83, 258] width 84 height 11
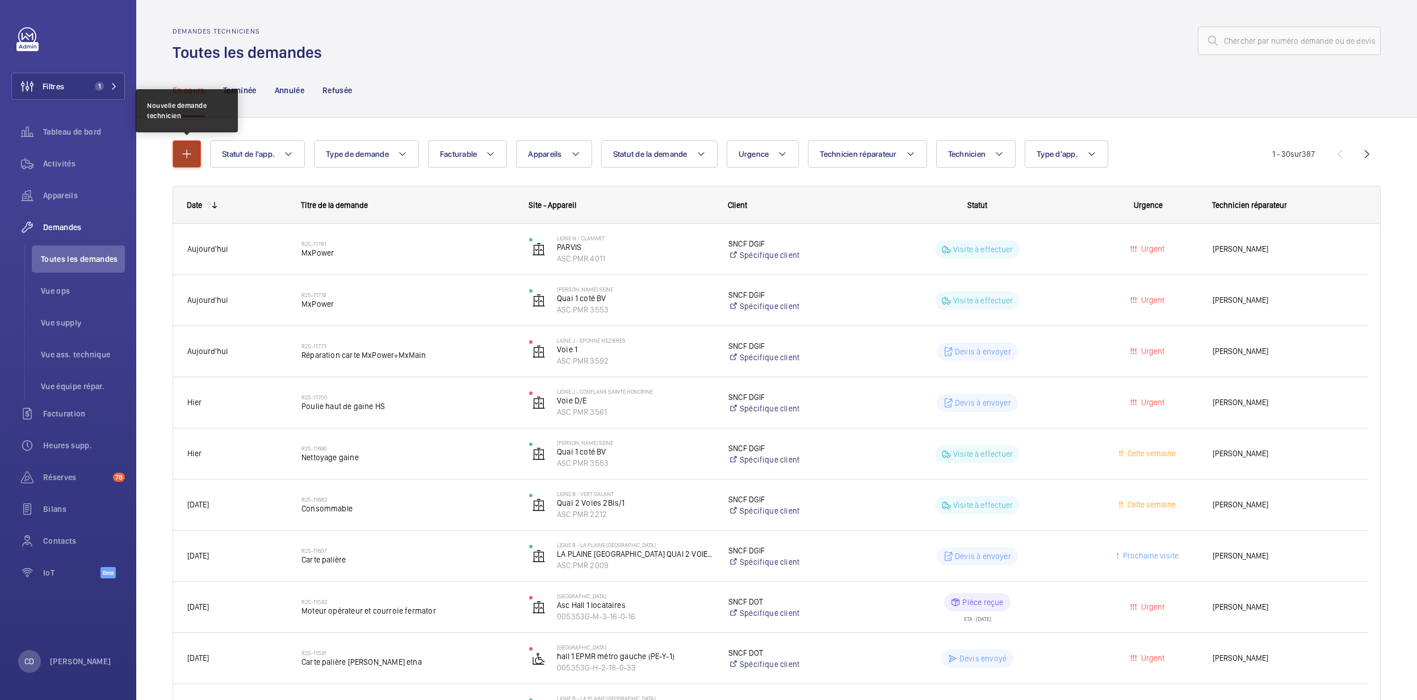
click at [198, 165] on button "button" at bounding box center [187, 153] width 28 height 27
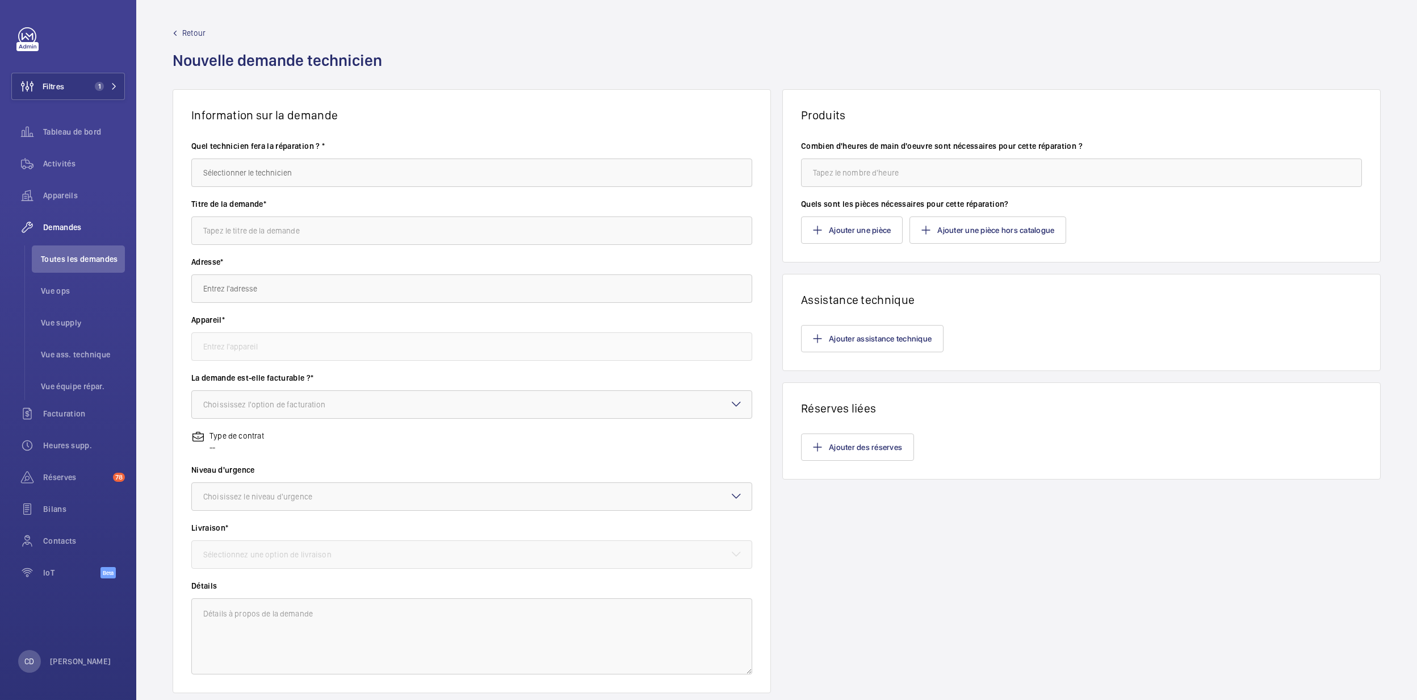
click at [859, 246] on wm-front-card-body "Combien d'heures de main d'oeuvre sont nécessaires pour cette réparation ? Quel…" at bounding box center [1081, 192] width 597 height 140
click at [935, 239] on button "Ajouter une pièce hors catalogue" at bounding box center [988, 229] width 157 height 27
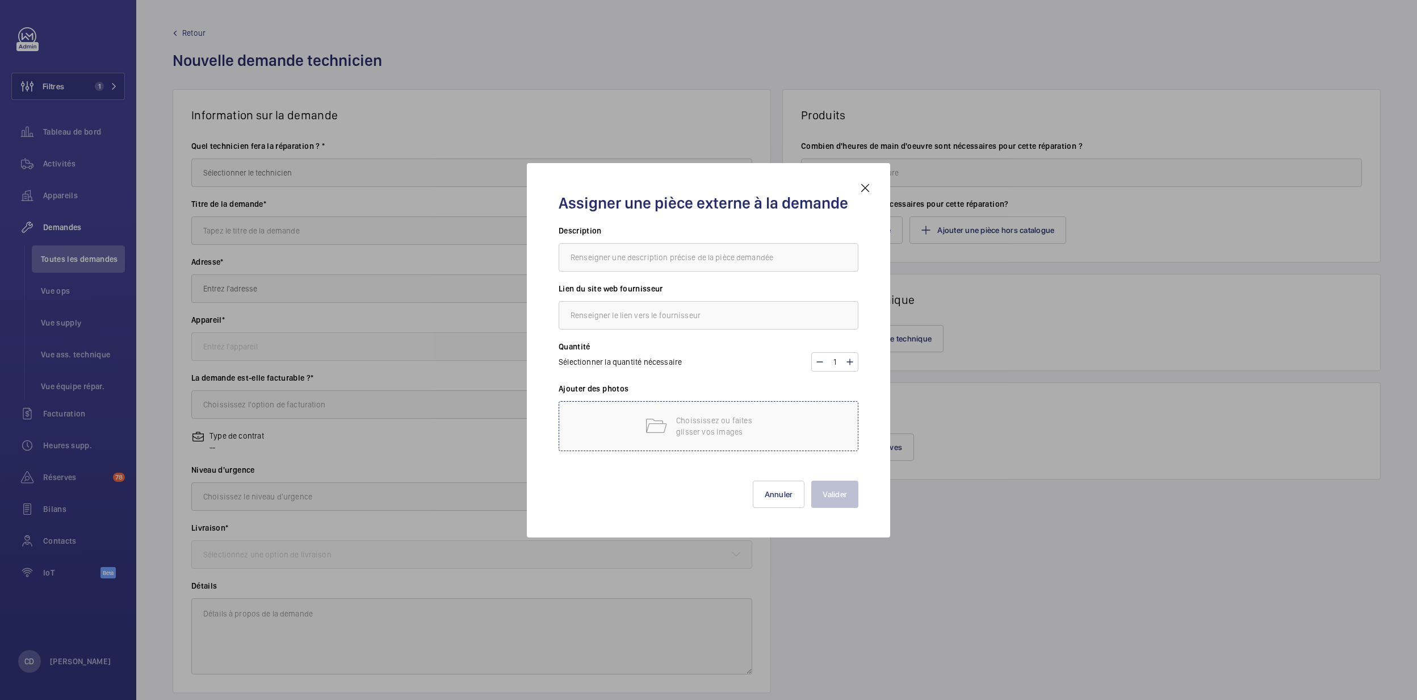
click at [650, 449] on div "Choississez ou faites glisser vos images" at bounding box center [709, 426] width 300 height 50
click at [613, 454] on div "Ajouter des photos Choississez ou faites glisser vos images" at bounding box center [709, 423] width 300 height 80
click at [625, 440] on div "Choississez ou faites glisser vos images" at bounding box center [709, 426] width 300 height 50
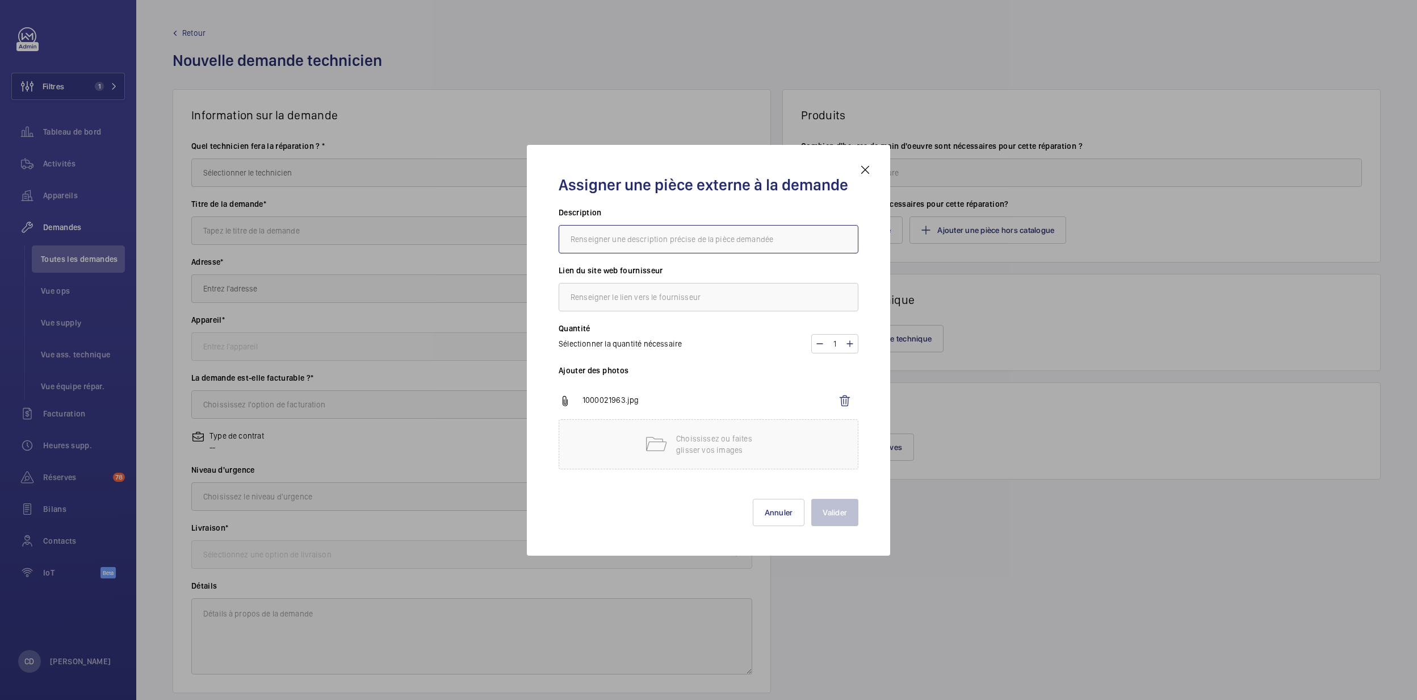
click at [649, 244] on input "text" at bounding box center [709, 239] width 300 height 28
click at [672, 293] on input "text" at bounding box center [709, 297] width 300 height 28
type input "inconnu"
click at [654, 225] on input "text" at bounding box center [709, 239] width 300 height 28
click at [609, 289] on input "inconnu" at bounding box center [709, 297] width 300 height 28
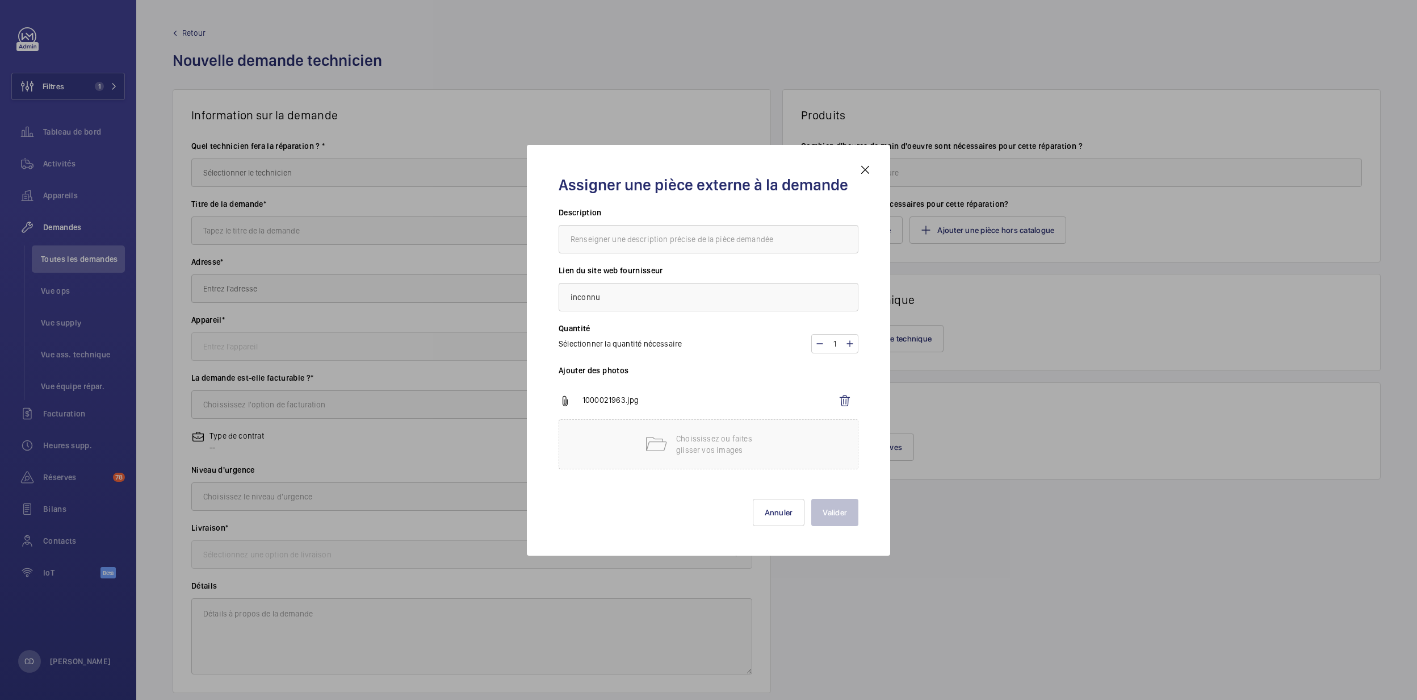
click at [713, 349] on div "Sélectionner la quantité nécessaire 1" at bounding box center [709, 343] width 300 height 19
click at [743, 240] on input "text" at bounding box center [709, 239] width 300 height 28
click at [868, 178] on div "Assigner une pièce externe à la demande Description Lien du site web fournisseu…" at bounding box center [708, 350] width 327 height 374
click at [865, 166] on mat-icon at bounding box center [866, 170] width 14 height 14
